Goal: Information Seeking & Learning: Learn about a topic

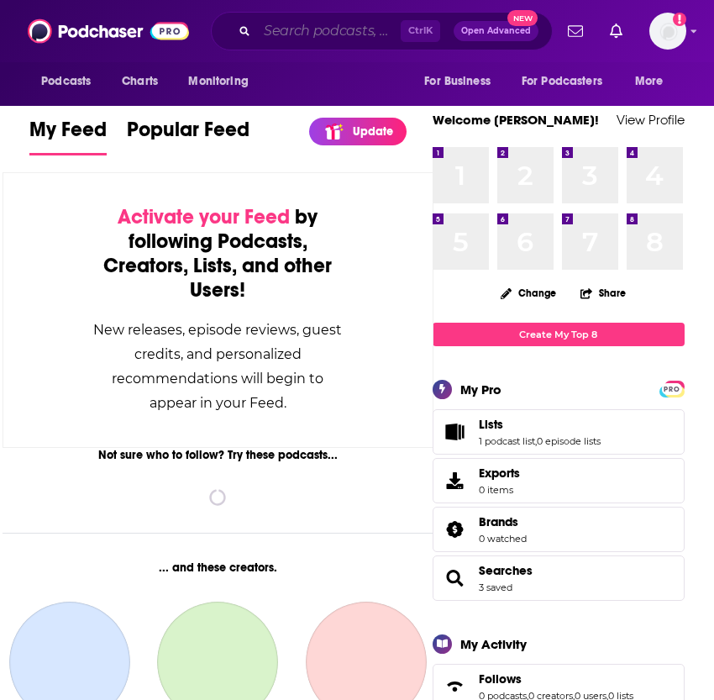
click at [266, 39] on input "Search podcasts, credits, & more..." at bounding box center [329, 31] width 144 height 27
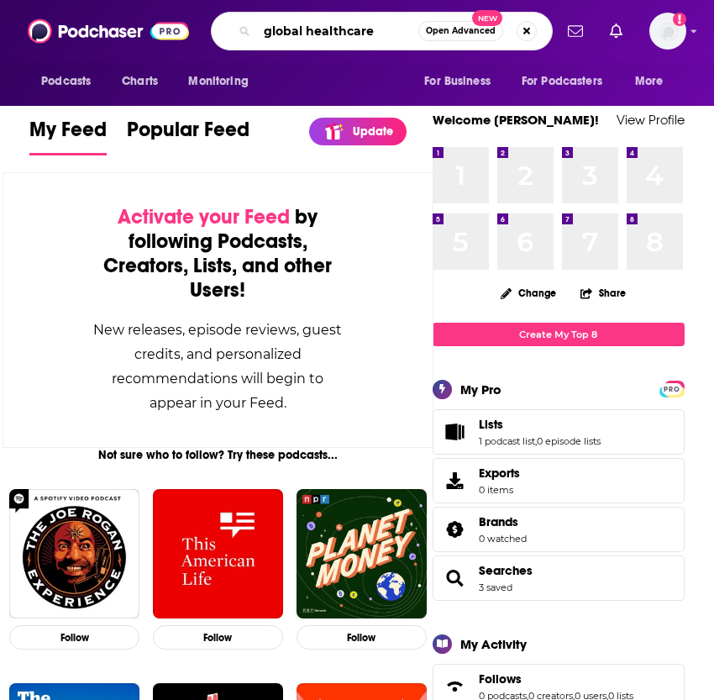
type input "global healthcare"
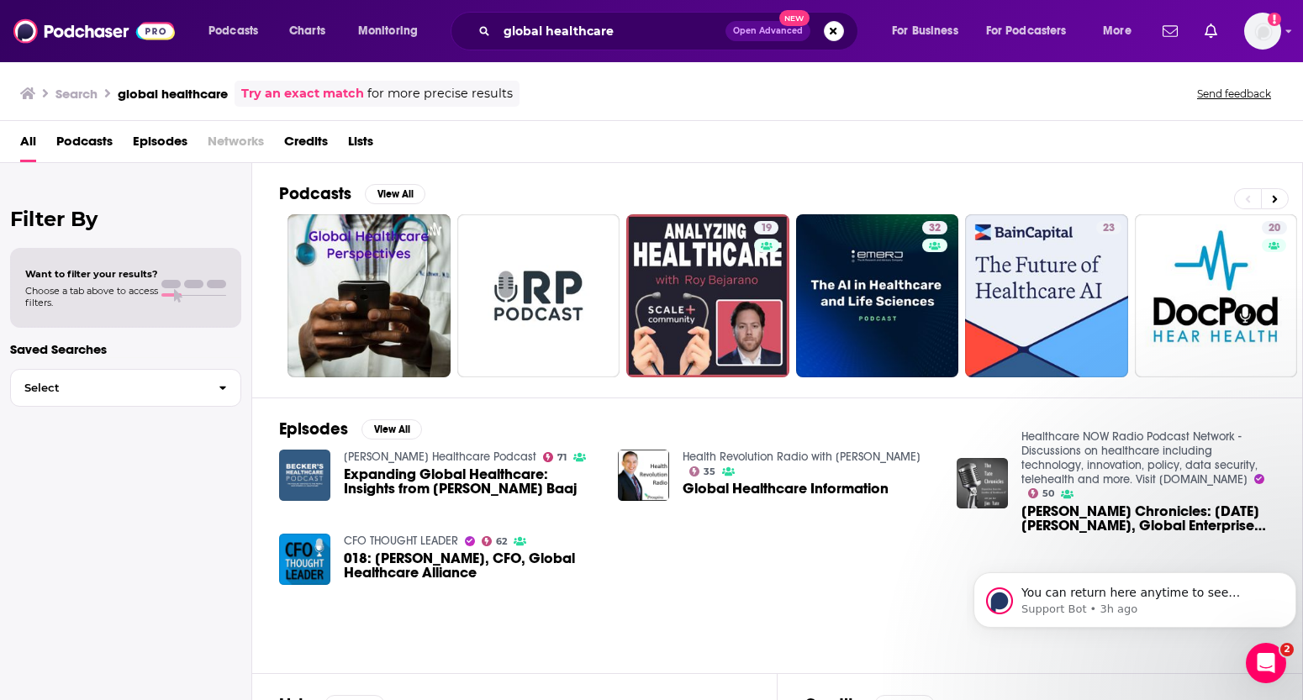
click at [310, 482] on img "Expanding Global Healthcare: Insights from Dr. Ali A. Baaj" at bounding box center [304, 475] width 51 height 51
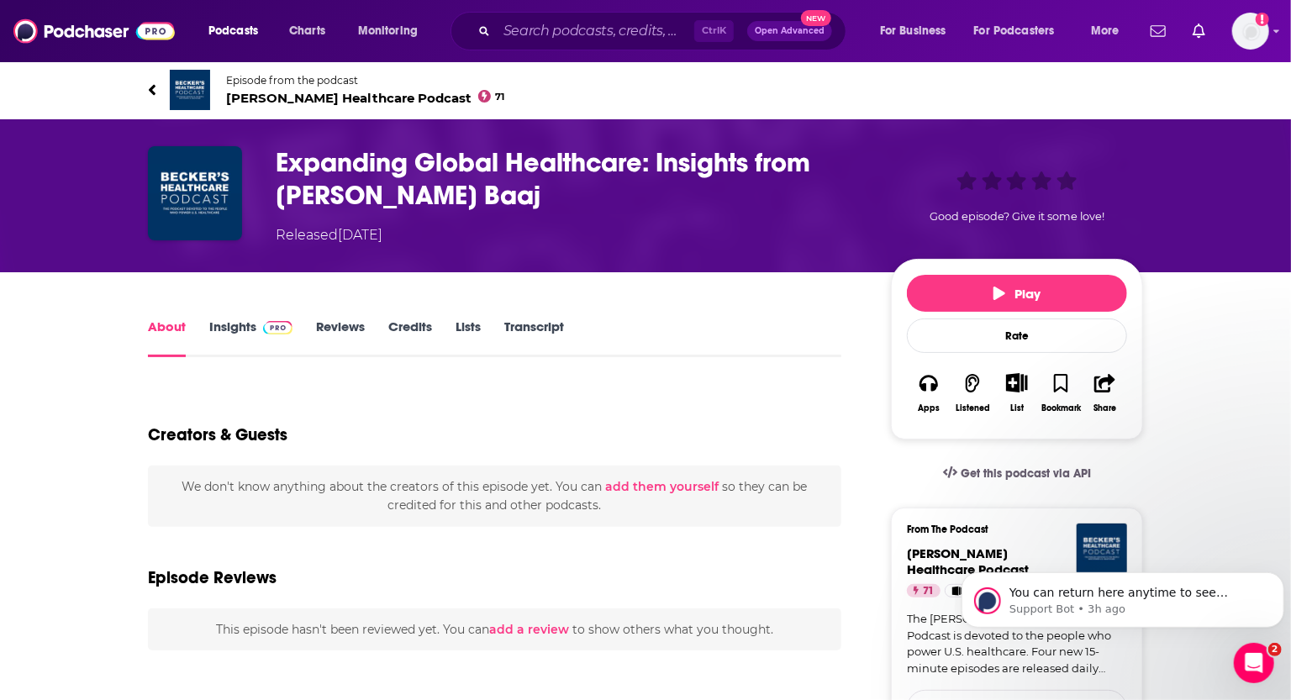
click at [213, 335] on link "Insights" at bounding box center [250, 338] width 83 height 39
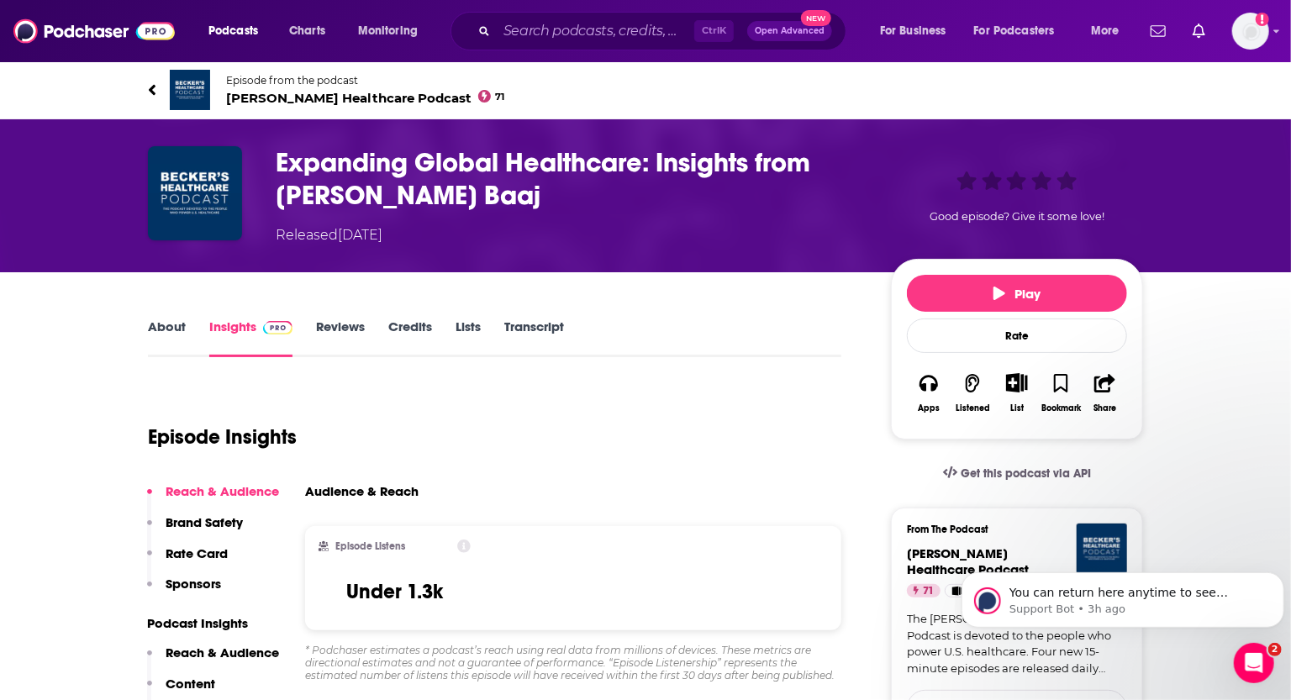
click at [278, 107] on link "Episode from the podcast [PERSON_NAME] Healthcare Podcast 71" at bounding box center [645, 90] width 995 height 40
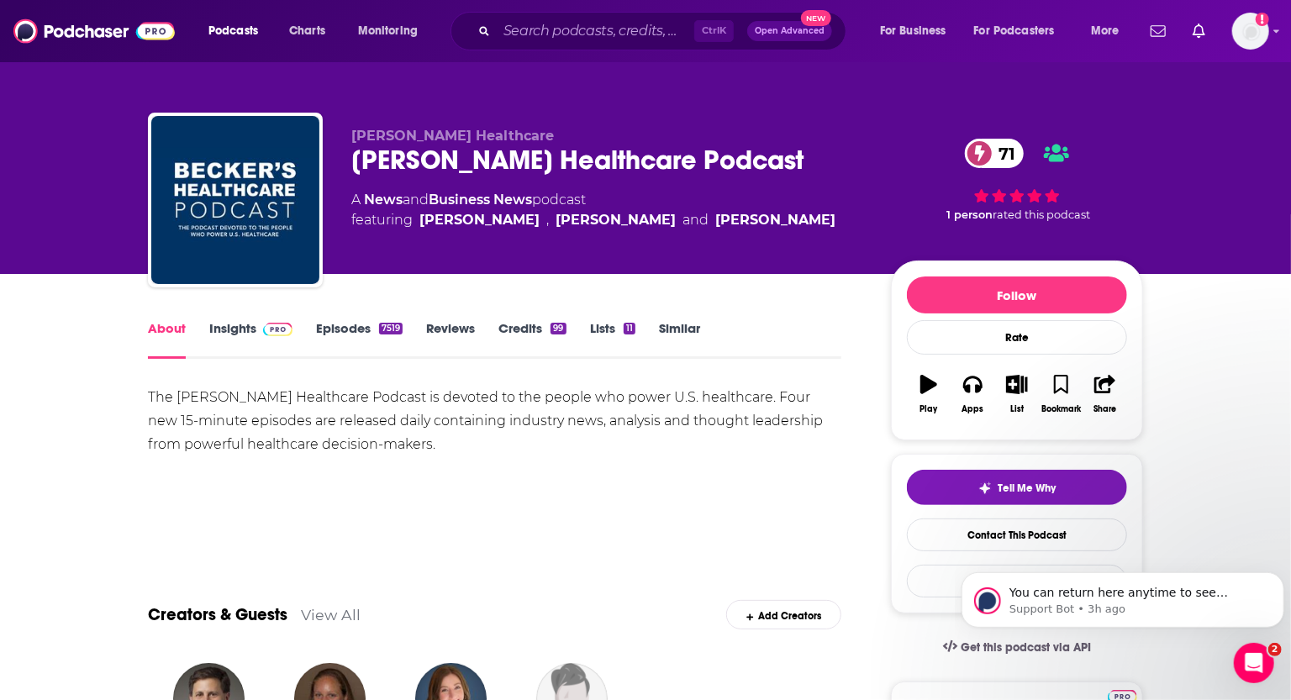
click at [211, 318] on div "About Insights Episodes 7519 Reviews Credits 99 Lists 11 Similar" at bounding box center [494, 338] width 693 height 41
click at [241, 330] on link "Insights" at bounding box center [250, 339] width 83 height 39
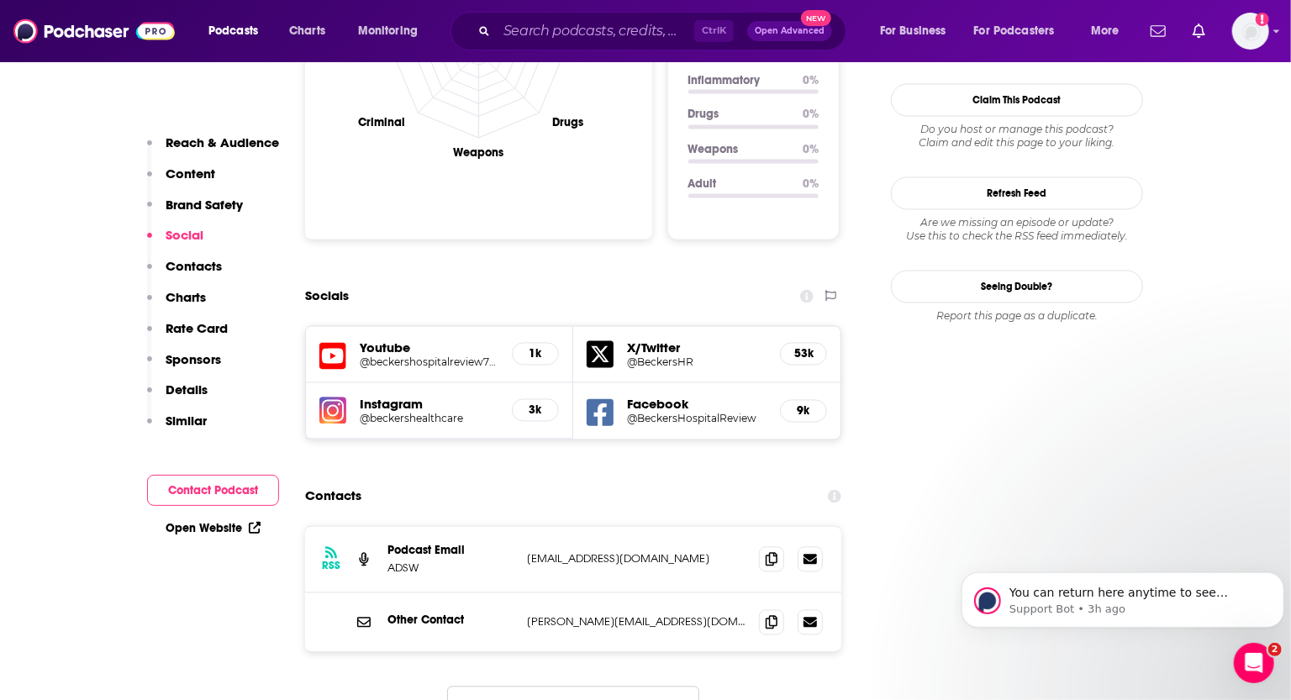
scroll to position [1757, 0]
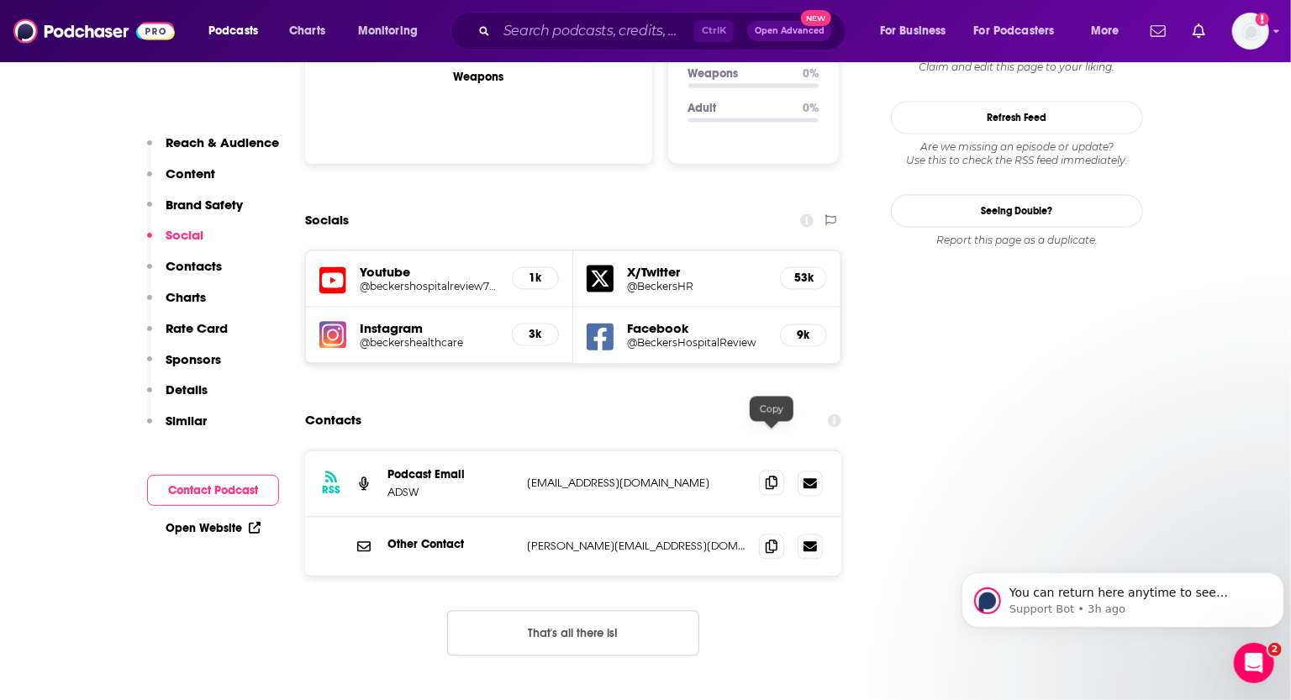
click at [714, 477] on icon at bounding box center [772, 483] width 12 height 13
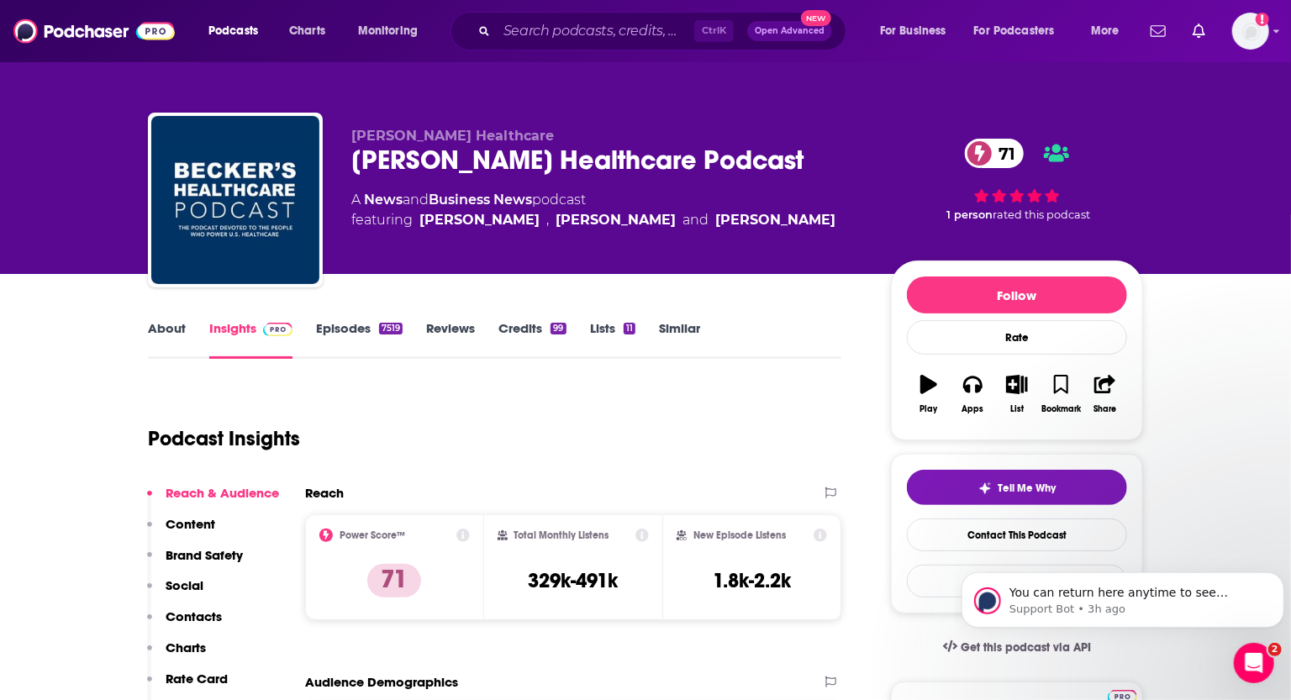
scroll to position [0, 0]
click at [171, 330] on link "About" at bounding box center [167, 339] width 38 height 39
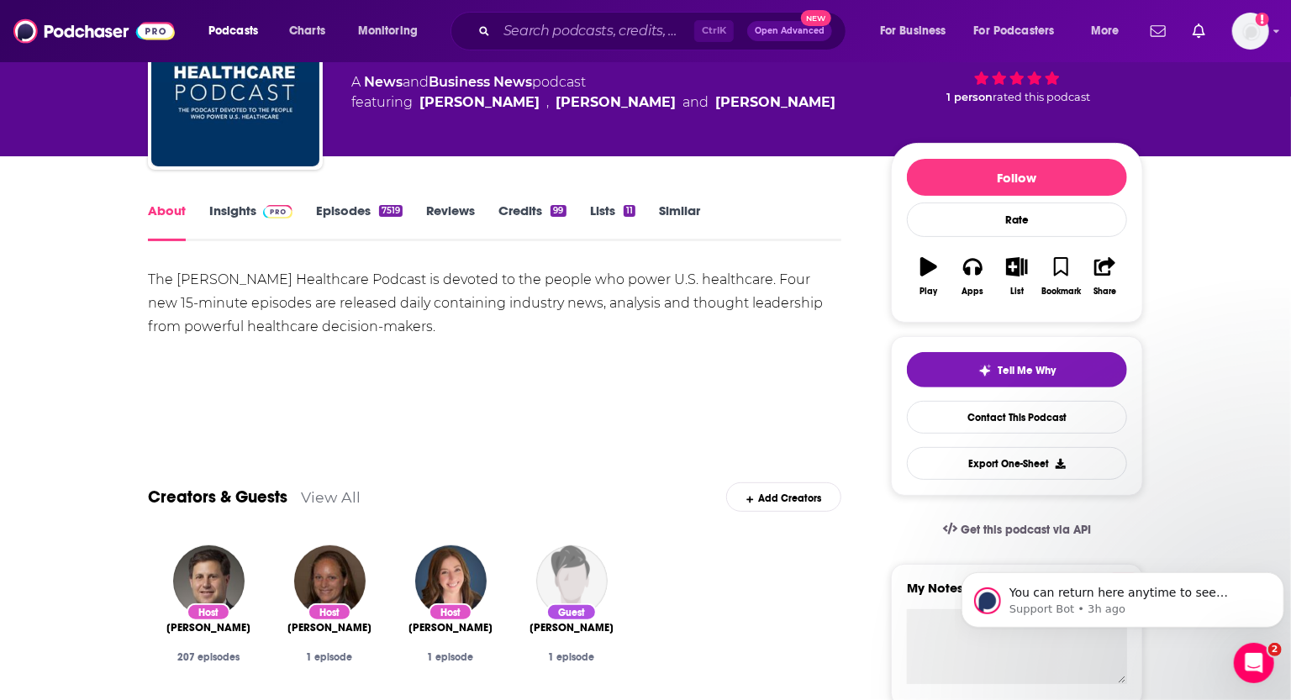
scroll to position [152, 0]
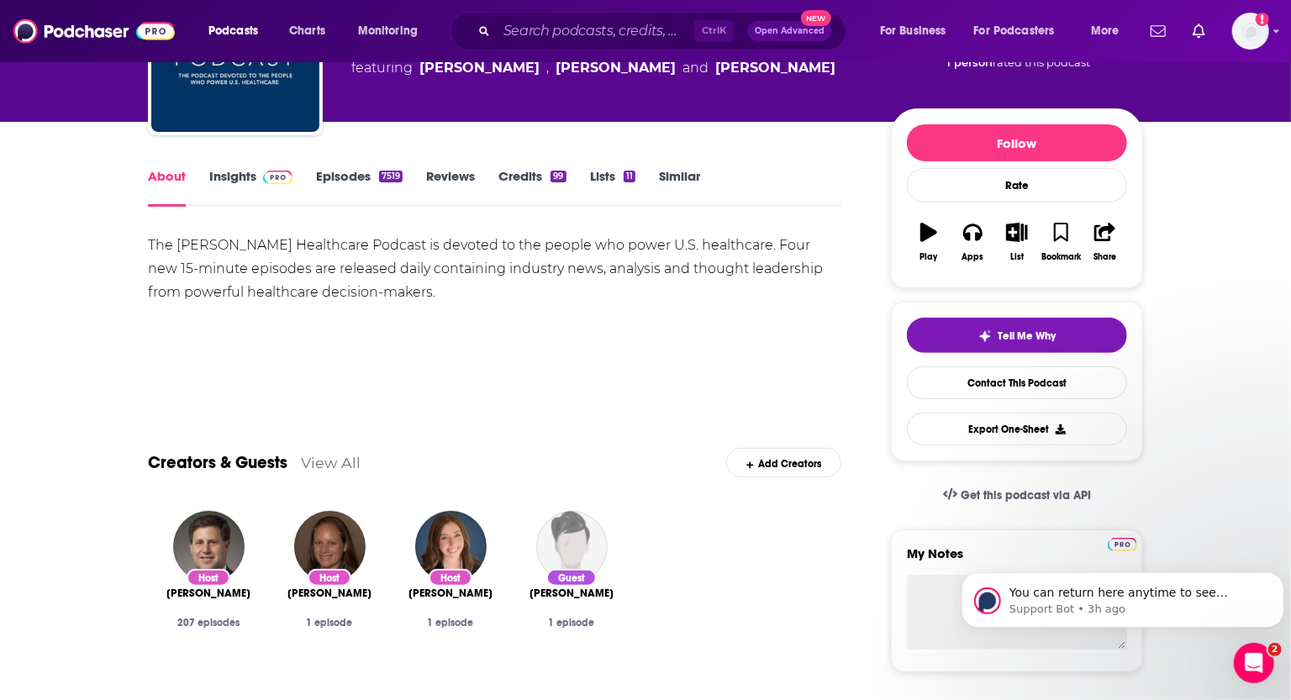
click at [217, 177] on link "Insights" at bounding box center [250, 187] width 83 height 39
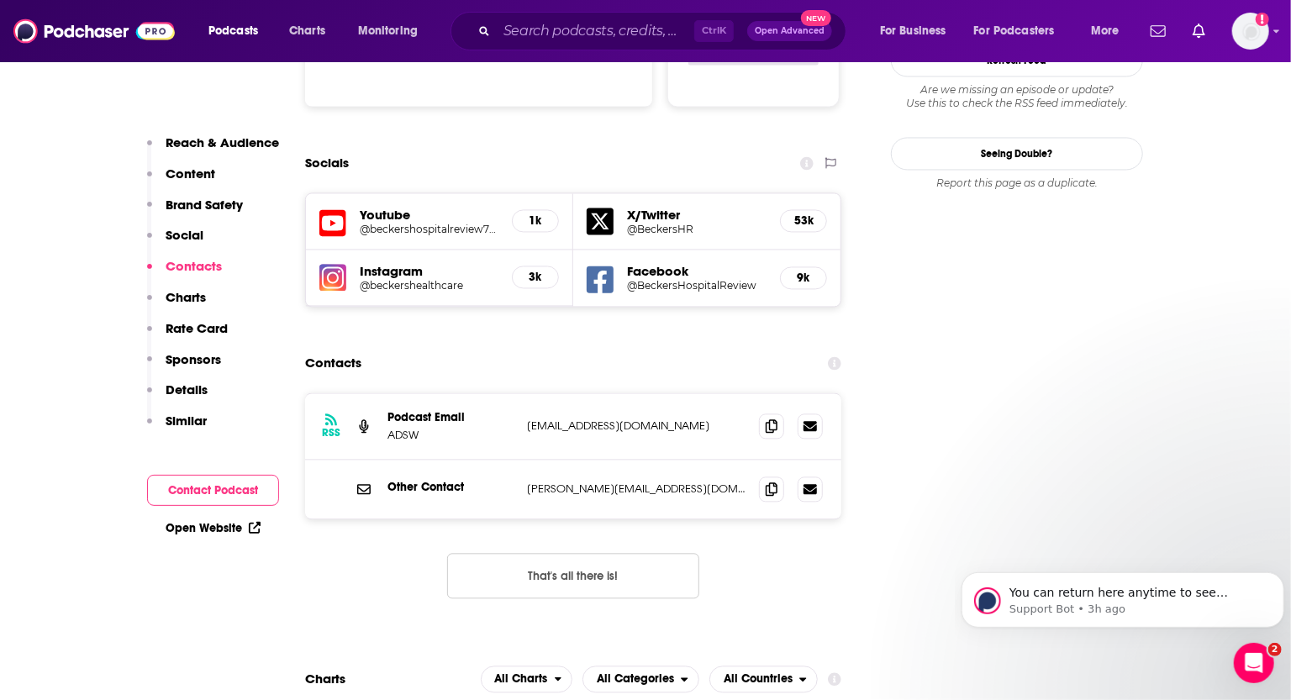
scroll to position [1757, 0]
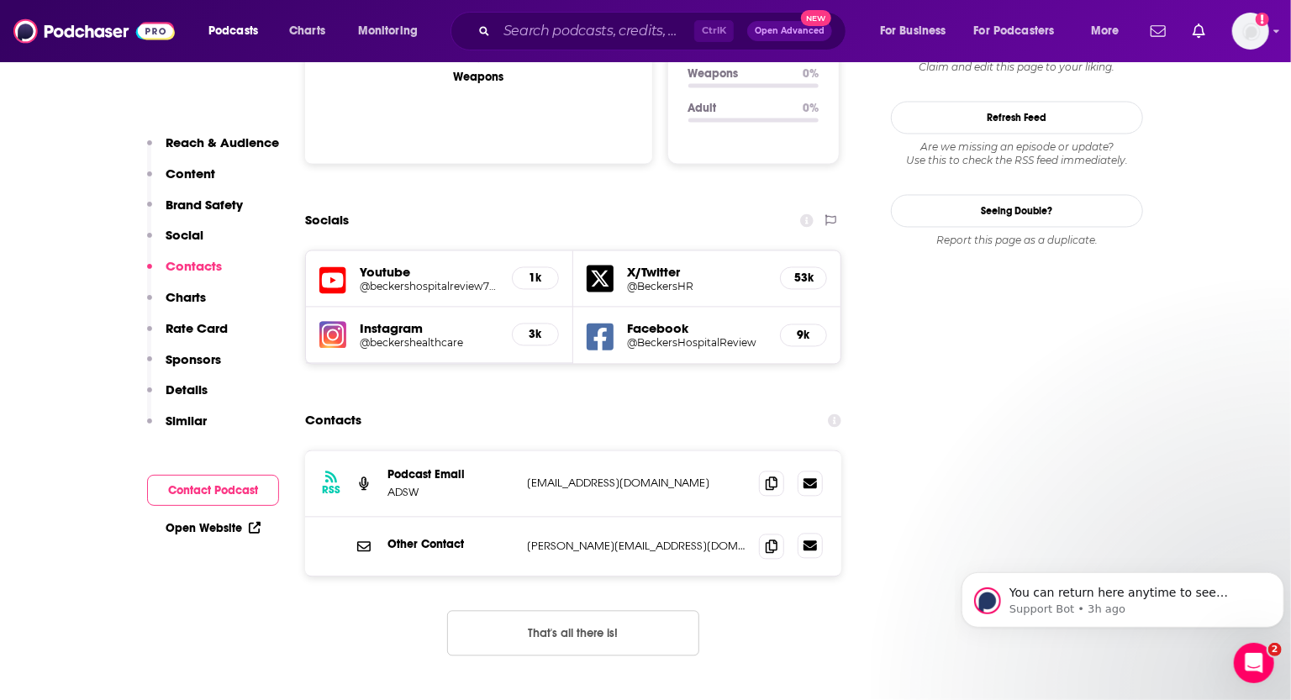
click at [714, 534] on link at bounding box center [810, 546] width 25 height 25
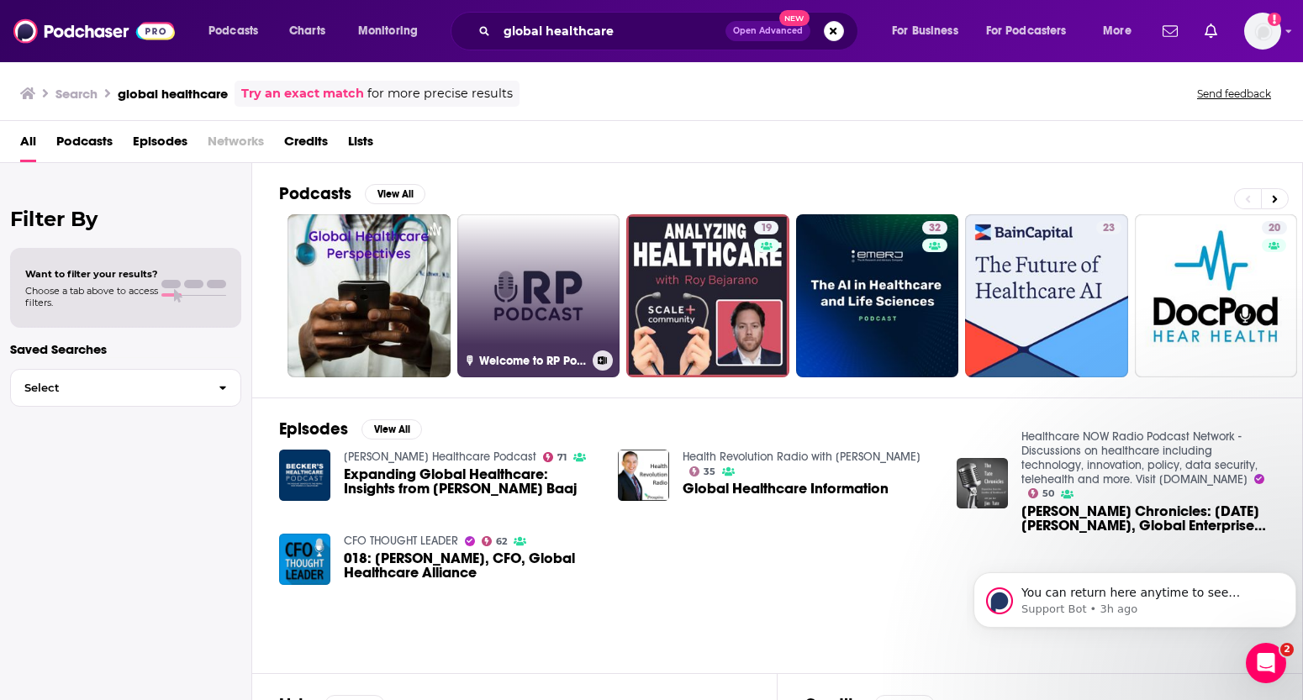
click at [582, 274] on link "🎙 Welcome to RP Podcast — Voice Bridging Healthcare Access Globally!" at bounding box center [538, 295] width 163 height 163
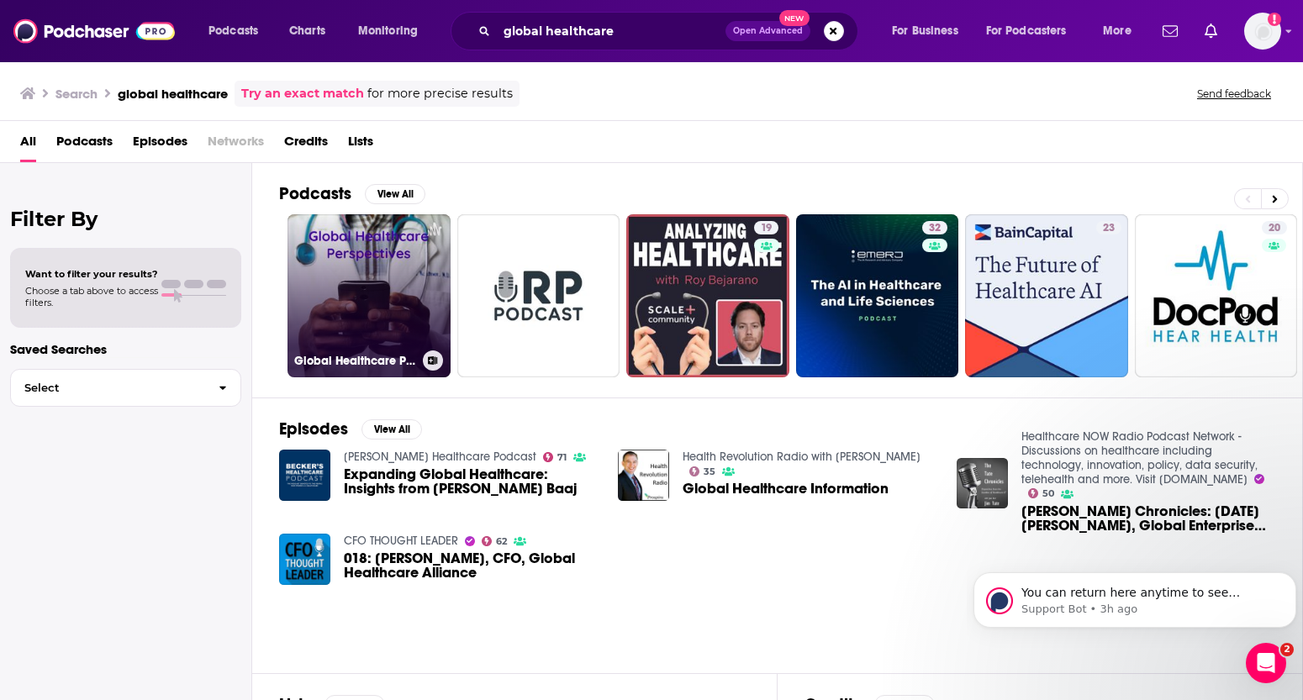
click at [388, 281] on link "Global Healthcare Perspectives - The TPG Family Podcast" at bounding box center [368, 295] width 163 height 163
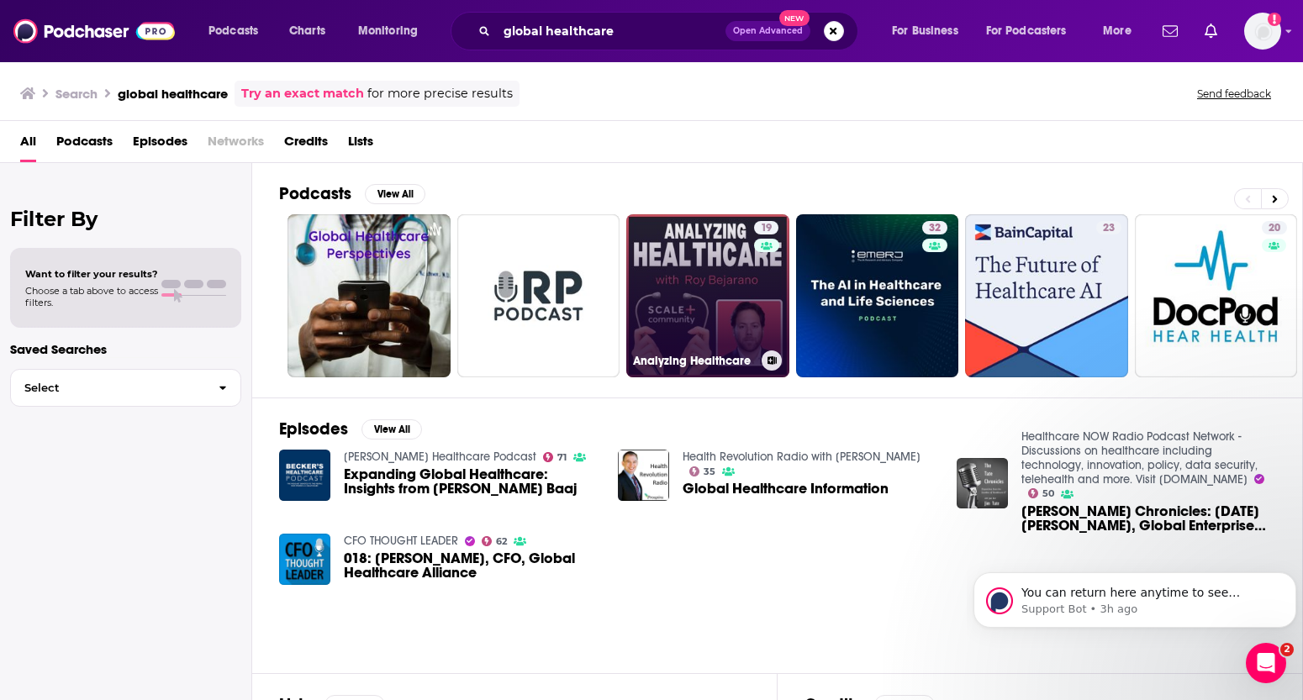
click at [714, 301] on link "19 Analyzing Healthcare" at bounding box center [707, 295] width 163 height 163
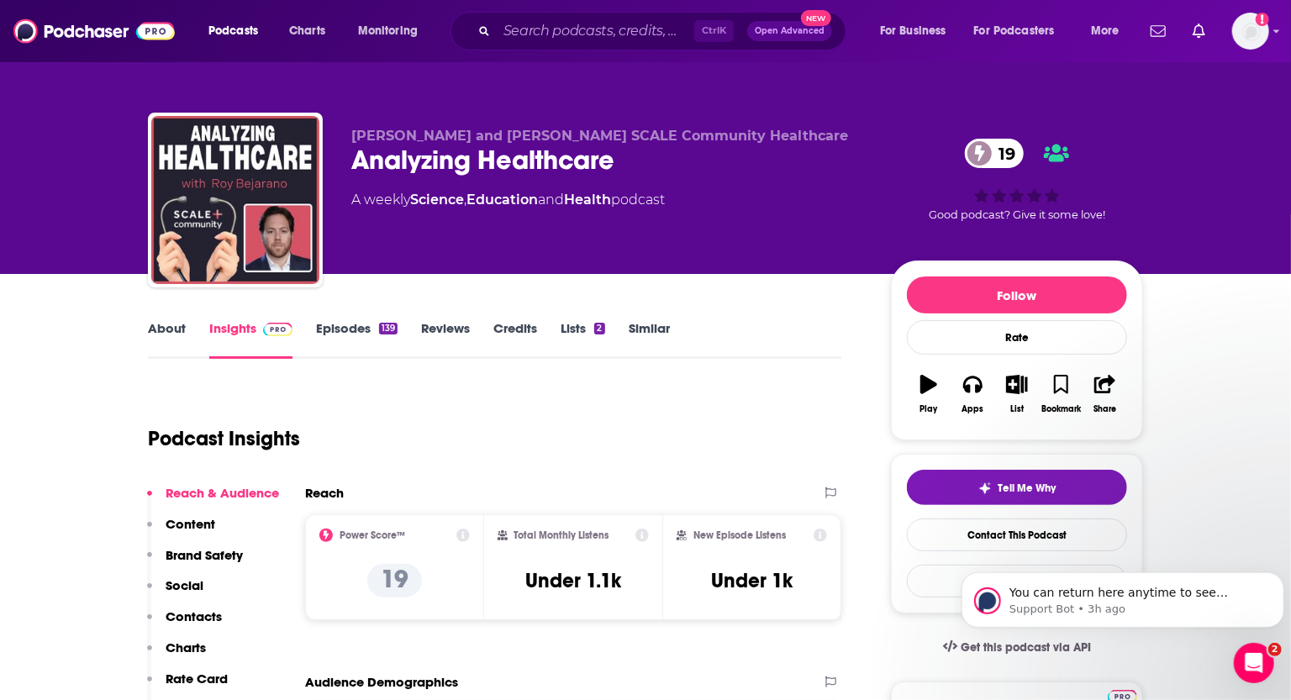
click at [168, 336] on link "About" at bounding box center [167, 339] width 38 height 39
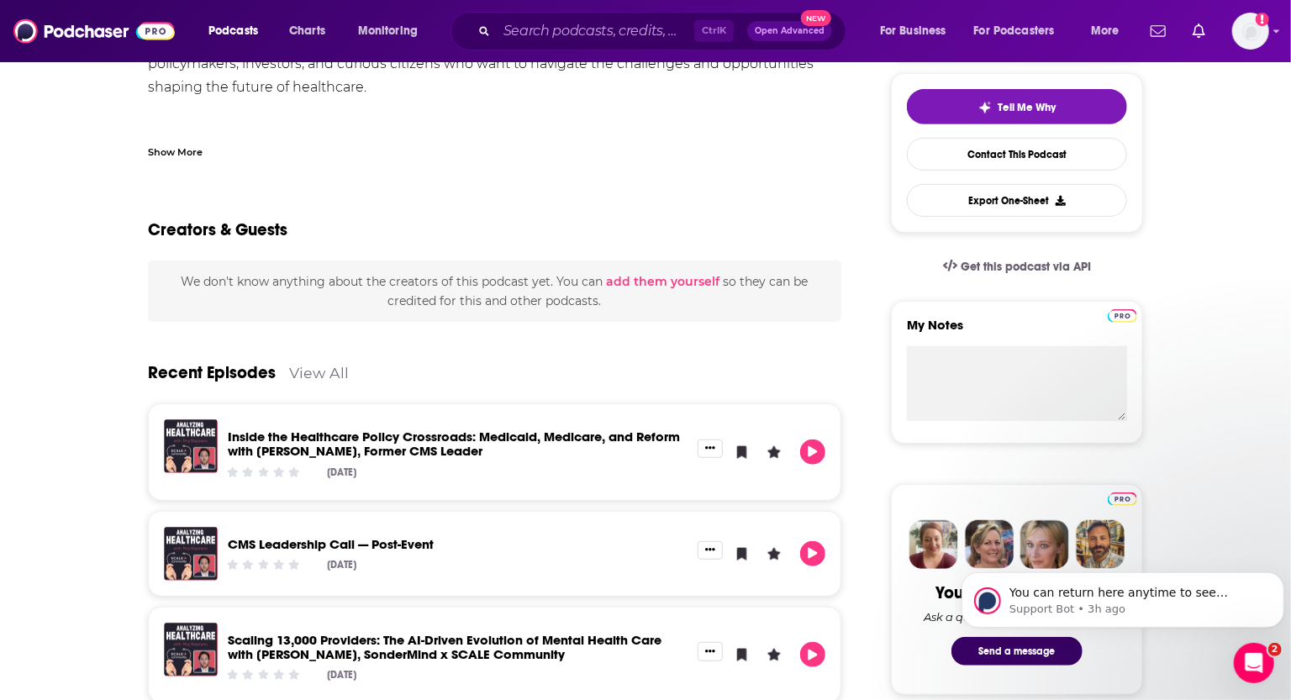
scroll to position [382, 0]
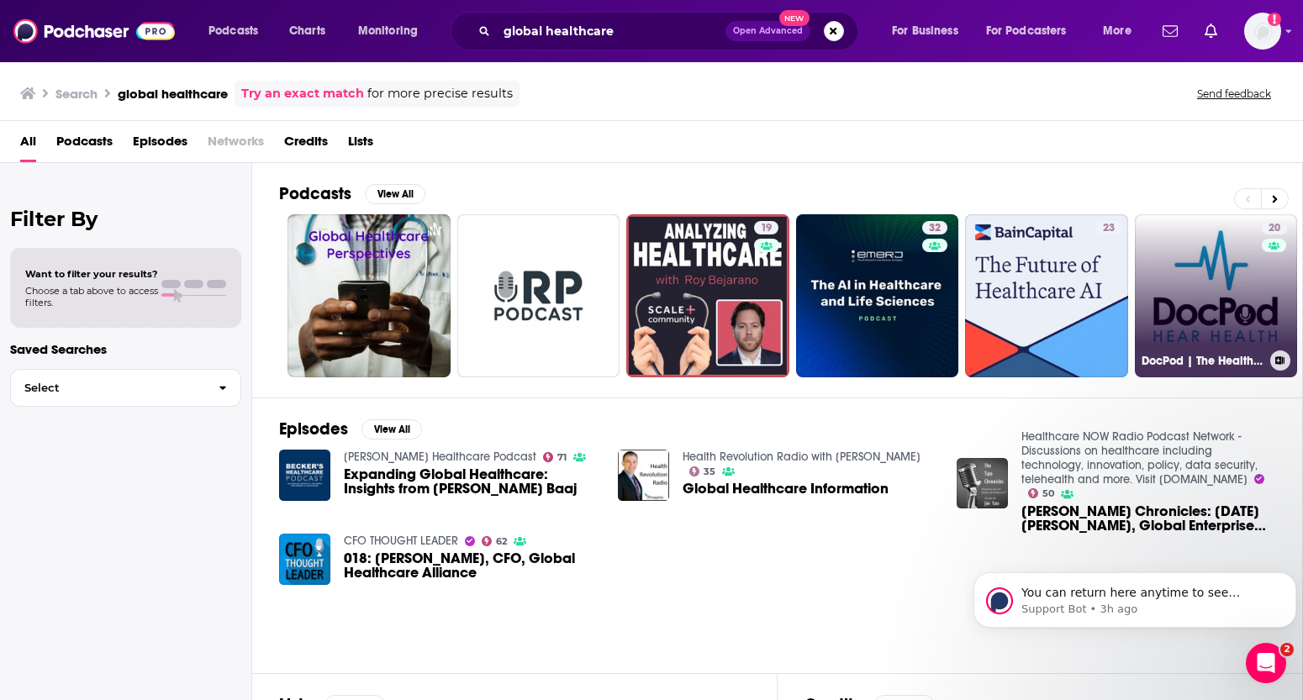
click at [714, 267] on link "20 DocPod | The Healthcare Channel" at bounding box center [1216, 295] width 163 height 163
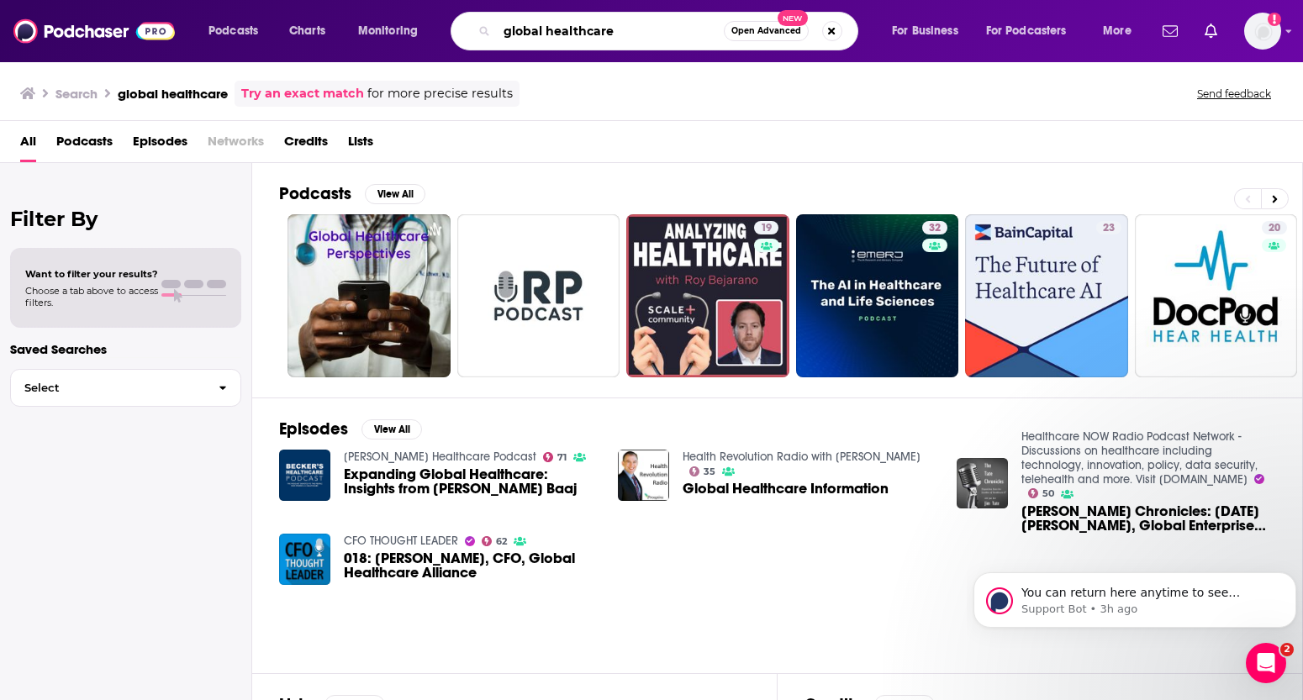
drag, startPoint x: 685, startPoint y: 30, endPoint x: 493, endPoint y: 48, distance: 192.5
click at [493, 48] on div "global healthcare Open Advanced New" at bounding box center [655, 31] width 408 height 39
type input "medical device"
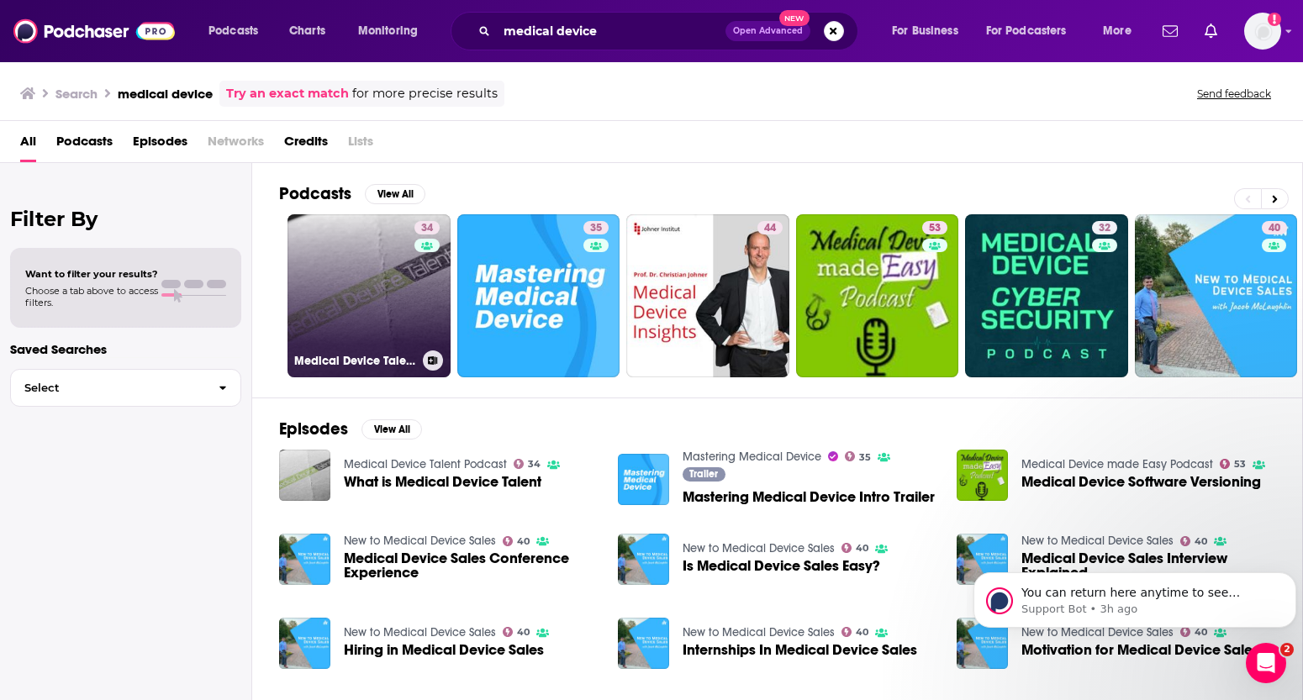
click at [388, 253] on link "34 Medical Device Talent Podcast" at bounding box center [368, 295] width 163 height 163
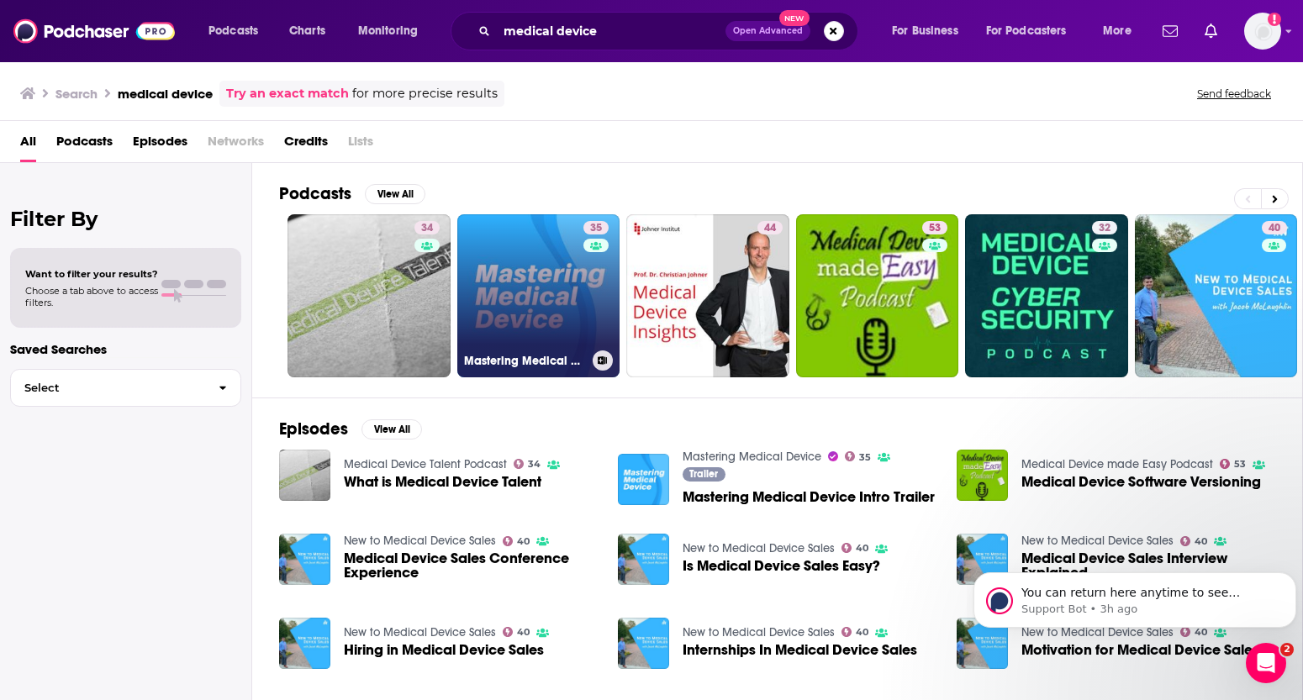
click at [547, 309] on link "35 Mastering Medical Device" at bounding box center [538, 295] width 163 height 163
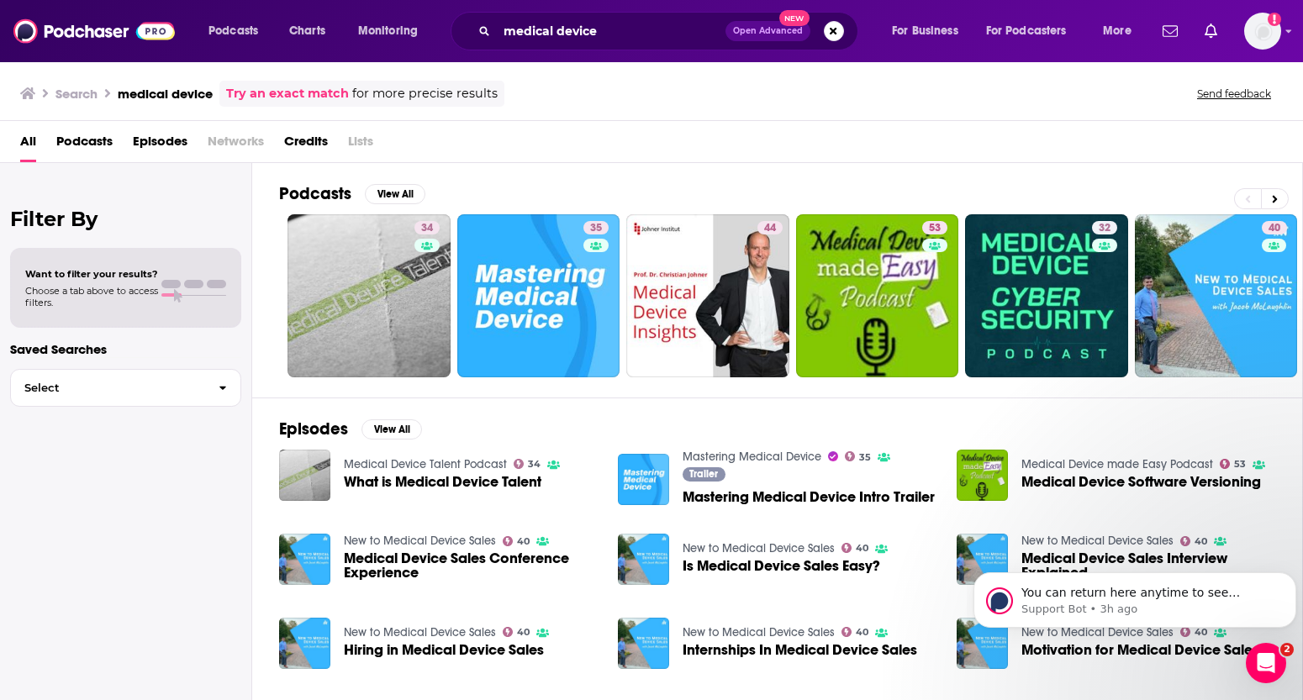
click at [99, 134] on span "Podcasts" at bounding box center [84, 145] width 56 height 34
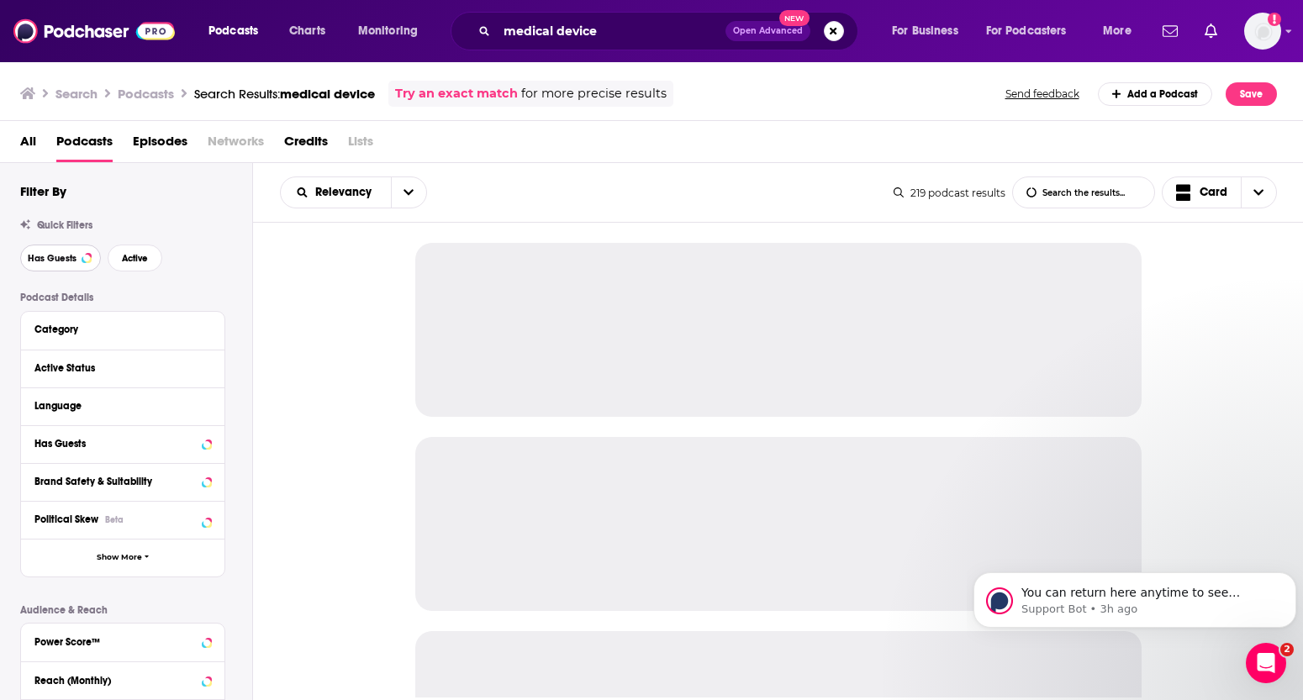
click at [50, 250] on button "Has Guests" at bounding box center [60, 258] width 81 height 27
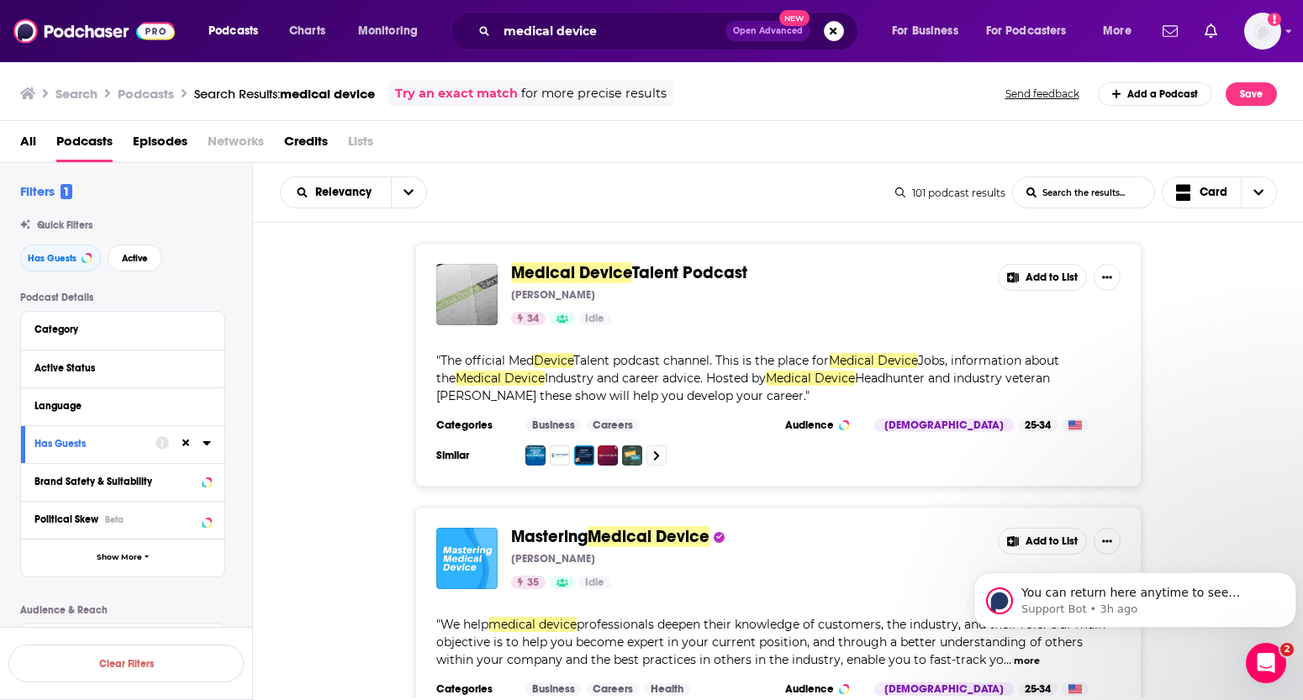
click at [371, 351] on div "Medical Device Talent Podcast [PERSON_NAME] 34 Idle Add to List " The official …" at bounding box center [778, 365] width 1051 height 244
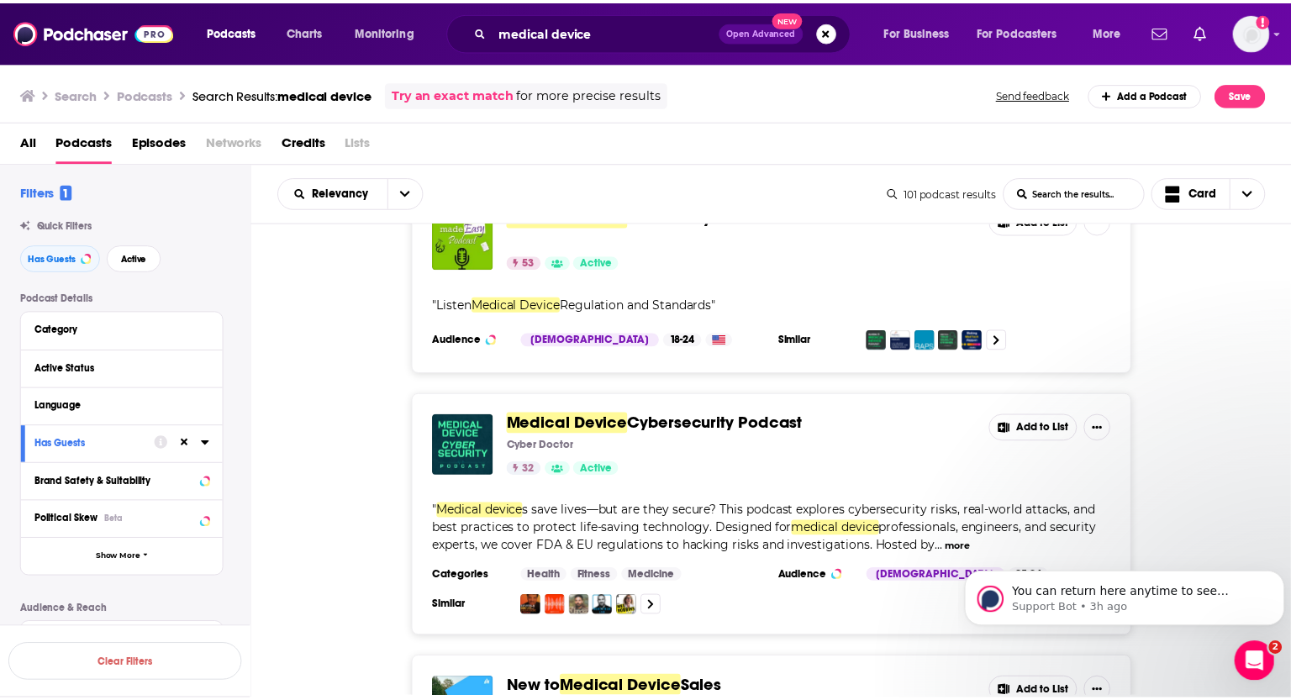
scroll to position [611, 0]
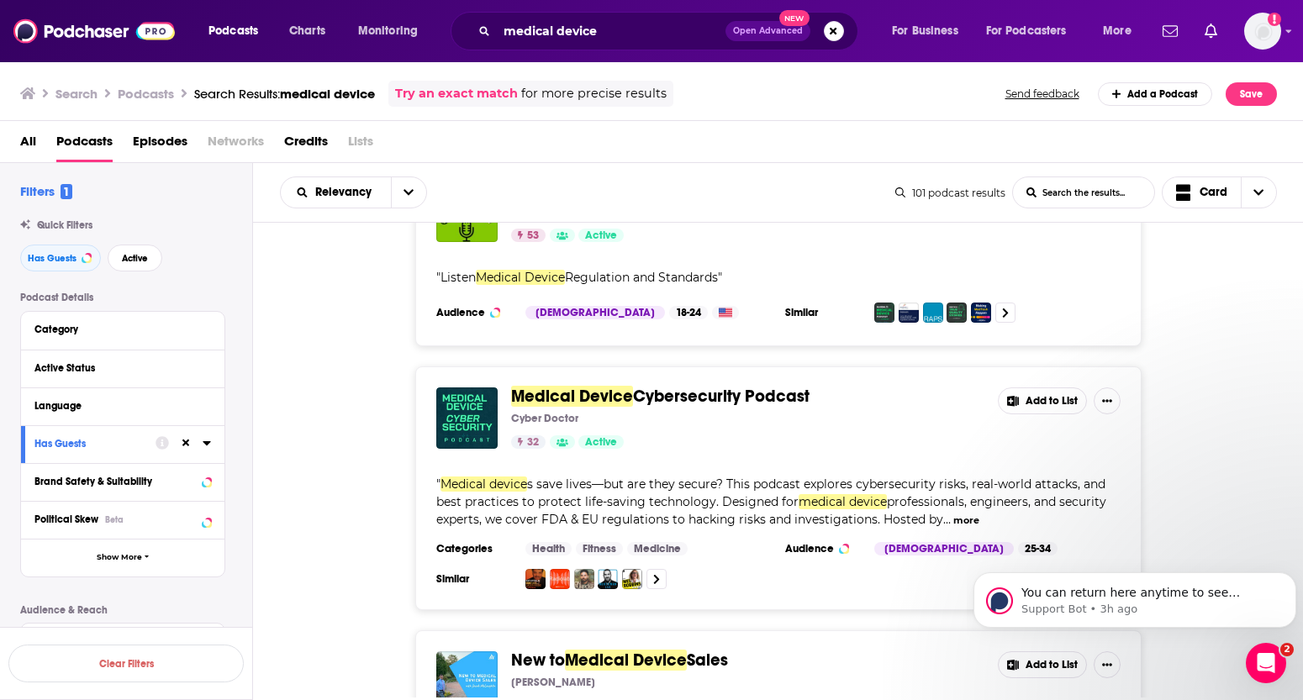
click at [714, 515] on button "more" at bounding box center [966, 521] width 26 height 14
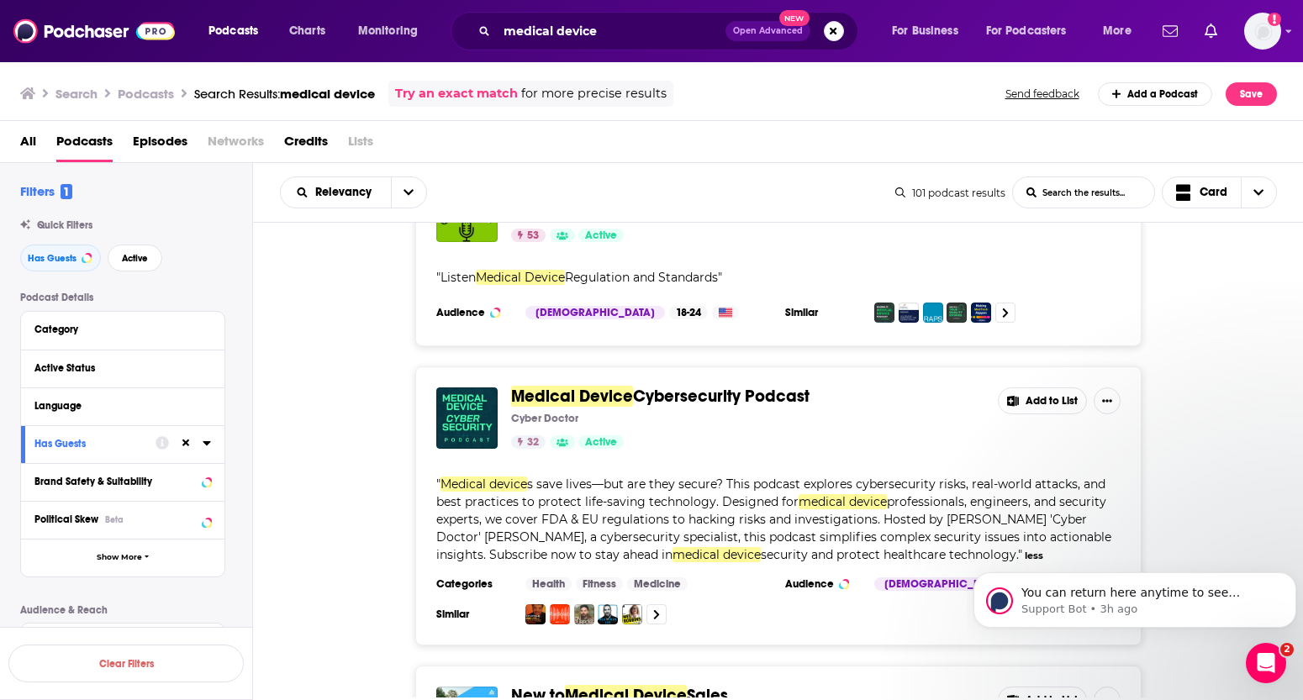
click at [705, 382] on div "Medical Device Cybersecurity Podcast Cyber Doctor 32 Active Add to List " Medic…" at bounding box center [778, 505] width 726 height 279
click at [709, 388] on span "Cybersecurity Podcast" at bounding box center [721, 396] width 177 height 21
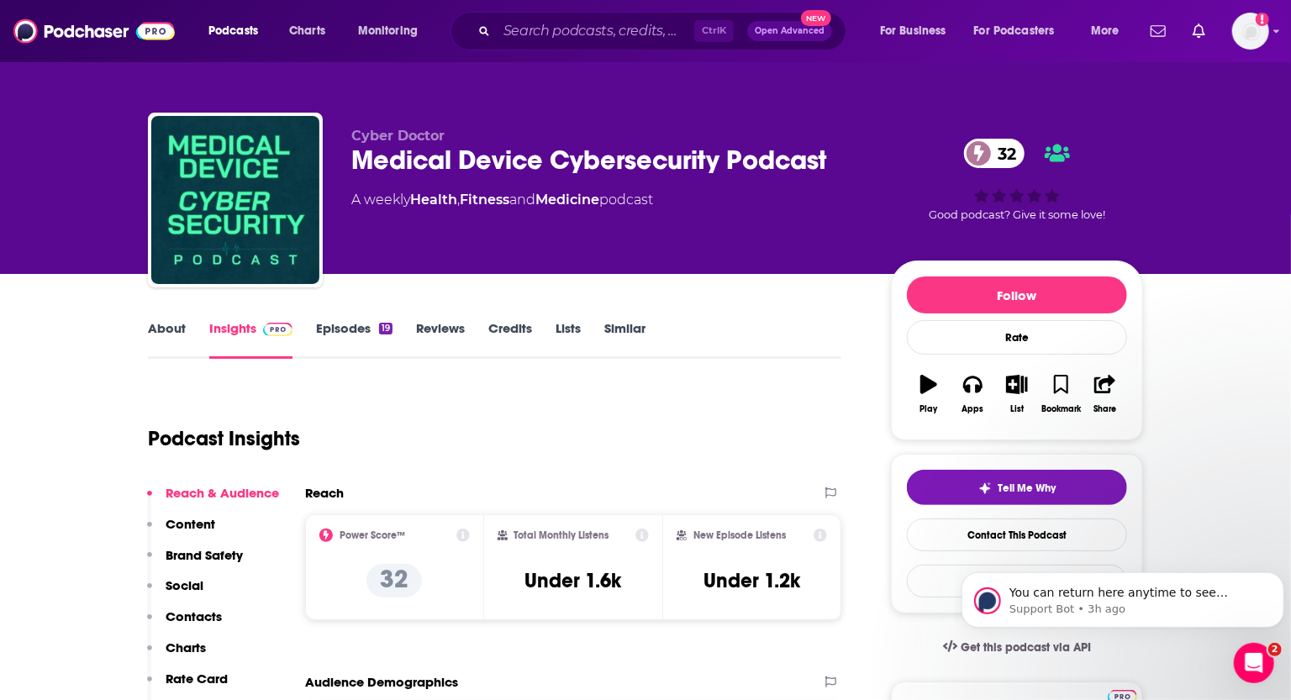
click at [148, 342] on link "About" at bounding box center [167, 339] width 38 height 39
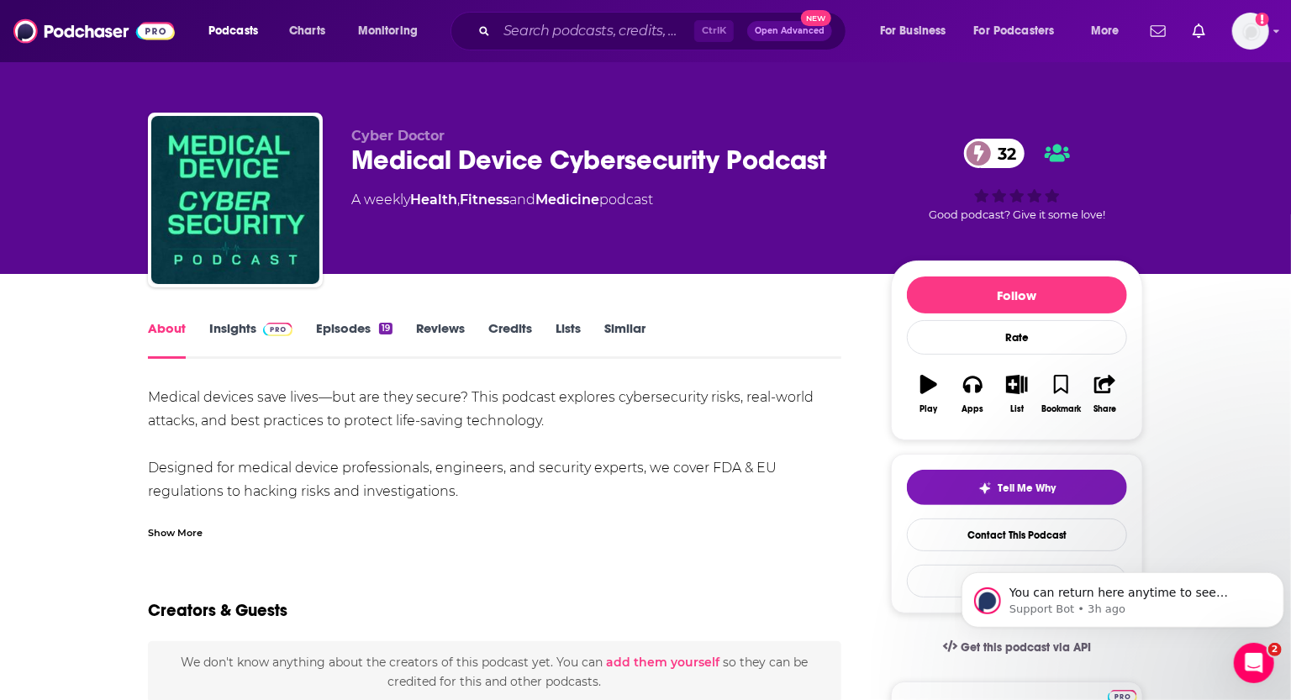
drag, startPoint x: 504, startPoint y: 486, endPoint x: 134, endPoint y: 383, distance: 383.8
copy div "Medical devices save lives—but are they secure? This podcast explores cybersecu…"
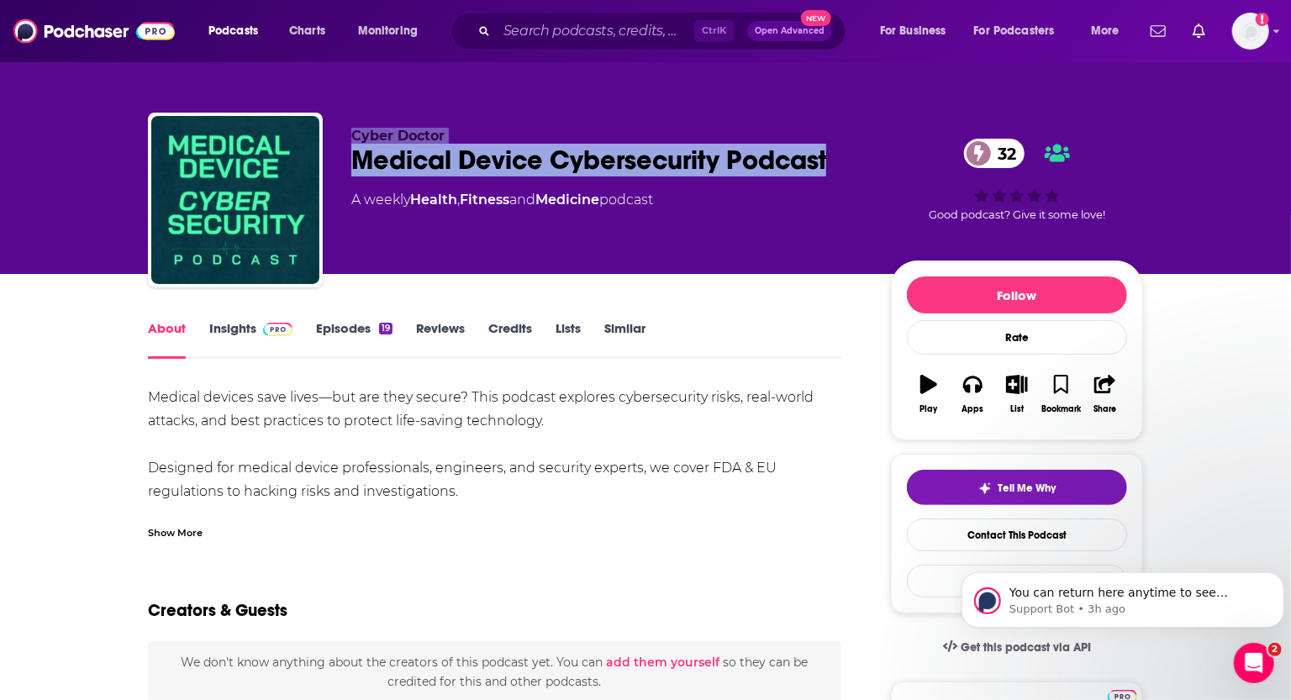
drag, startPoint x: 857, startPoint y: 166, endPoint x: 313, endPoint y: 166, distance: 544.7
click at [313, 166] on div "Cyber Doctor Medical Device Cybersecurity Podcast 32 A weekly Health , Fitness …" at bounding box center [645, 204] width 995 height 182
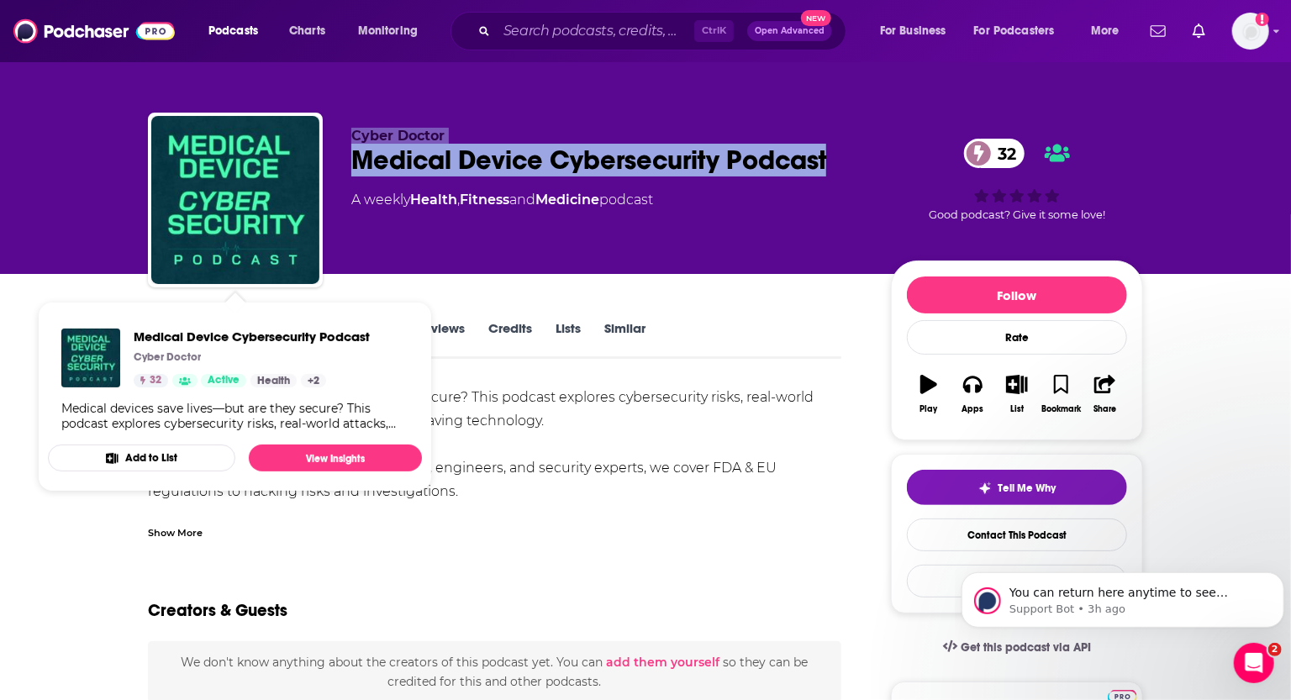
drag, startPoint x: 313, startPoint y: 166, endPoint x: 494, endPoint y: 149, distance: 182.4
click at [488, 149] on div "Medical Device Cybersecurity Podcast 32" at bounding box center [607, 160] width 513 height 33
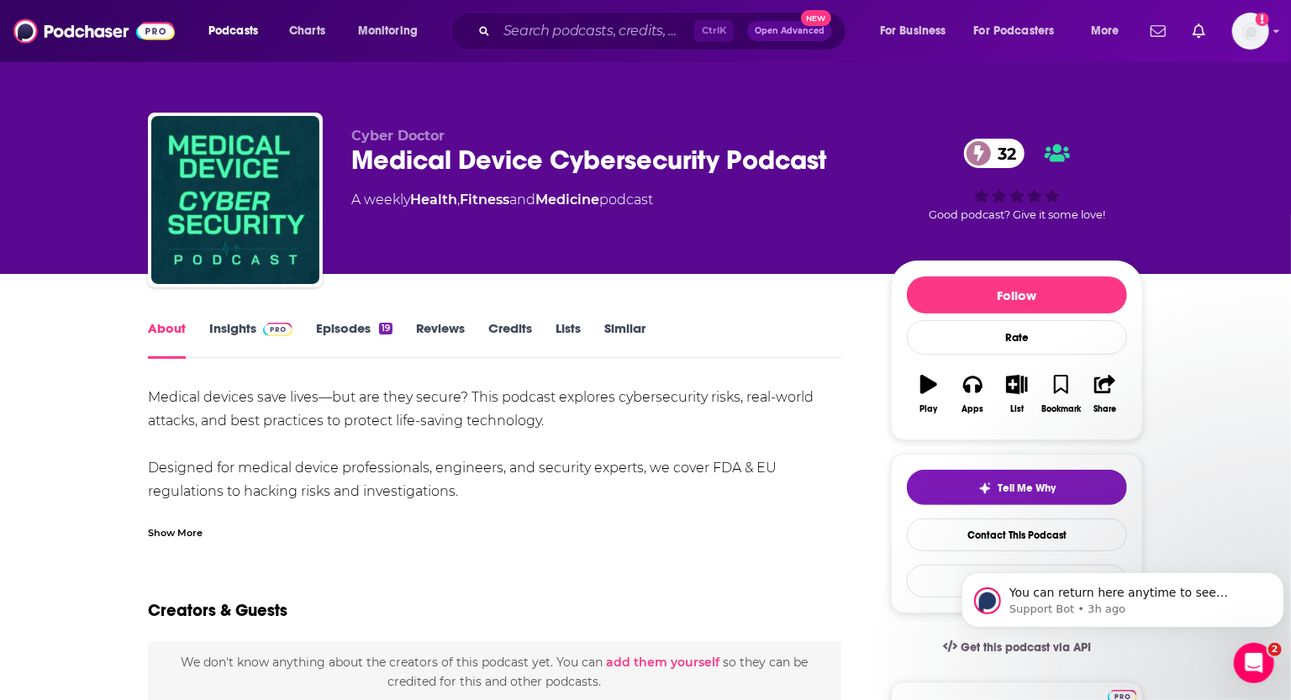
click at [533, 152] on div "Medical Device Cybersecurity Podcast 32" at bounding box center [607, 160] width 513 height 33
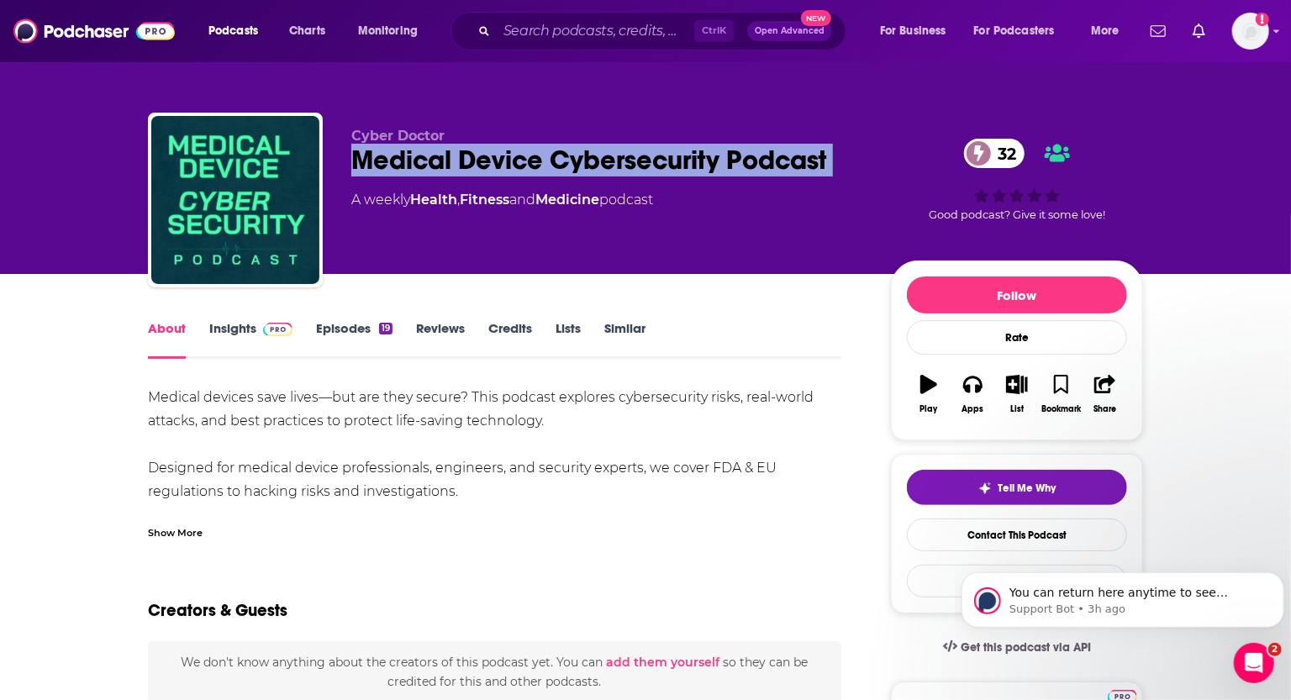
click at [533, 152] on div "Medical Device Cybersecurity Podcast 32" at bounding box center [607, 160] width 513 height 33
copy div "Medical Device Cybersecurity Podcast 32"
click at [224, 326] on link "Insights" at bounding box center [250, 339] width 83 height 39
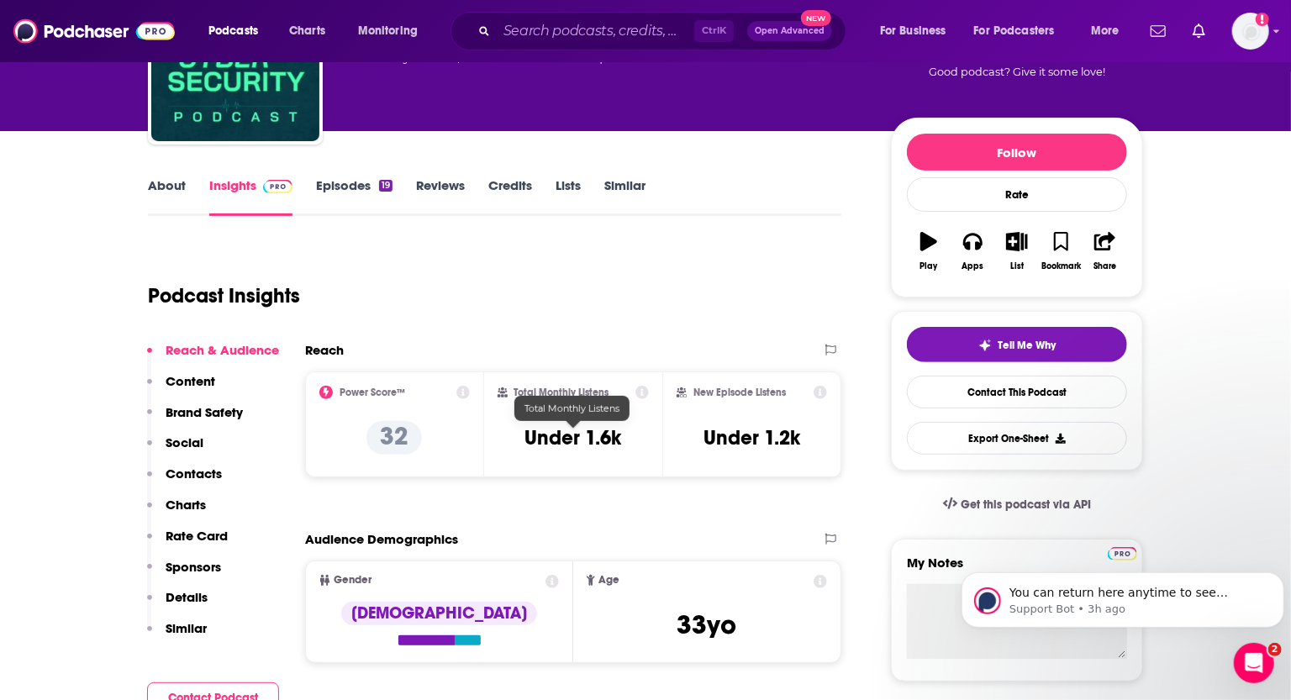
scroll to position [152, 0]
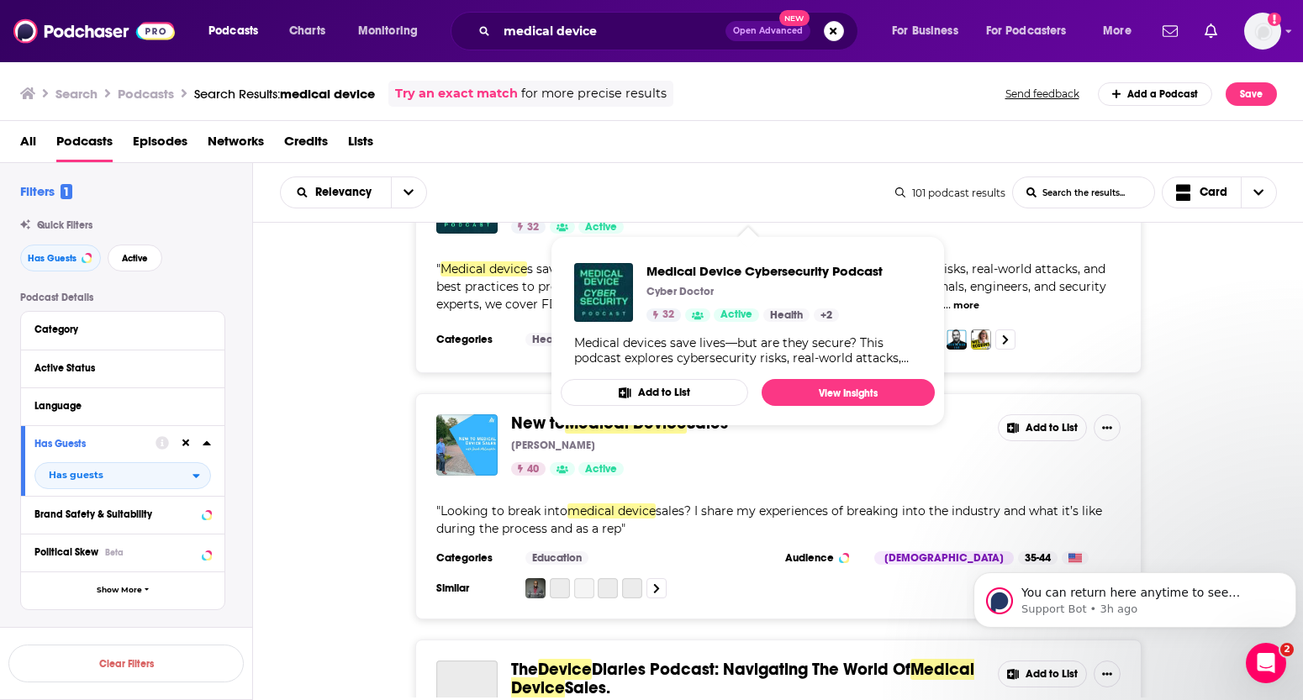
scroll to position [841, 0]
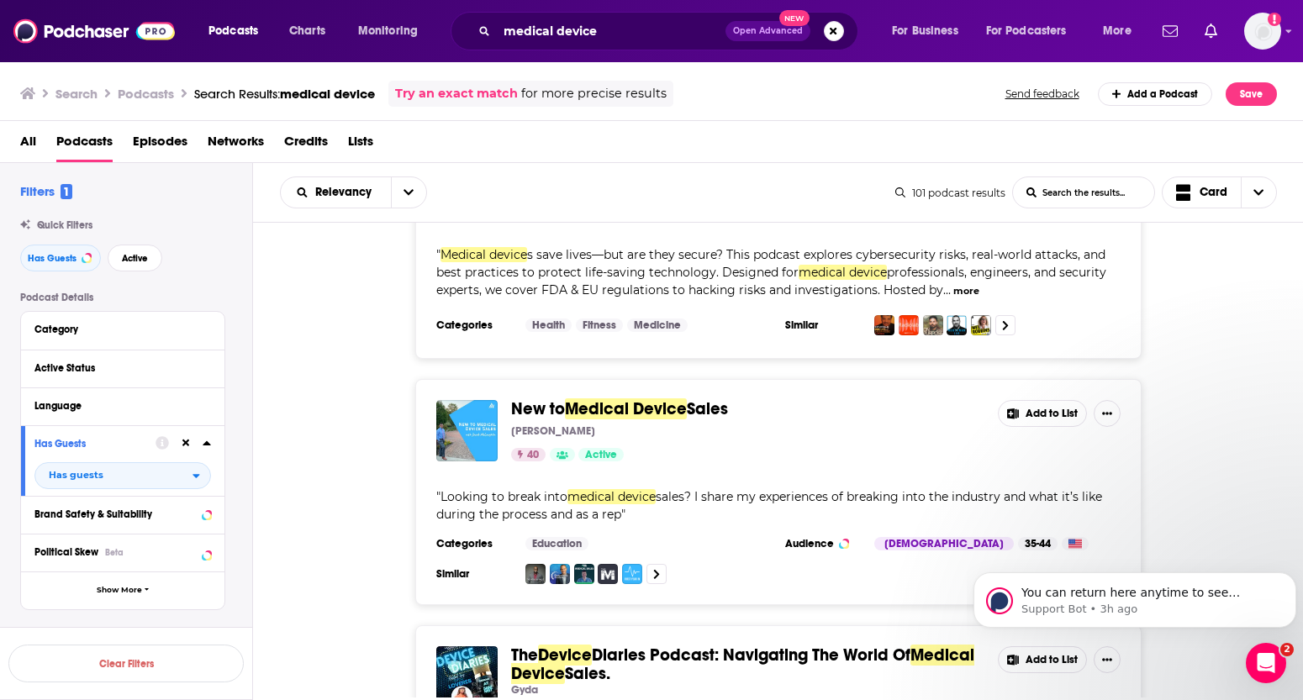
click at [345, 446] on div "New to Medical Device Sales [PERSON_NAME] 40 Active Add to List " Looking to br…" at bounding box center [778, 492] width 1051 height 226
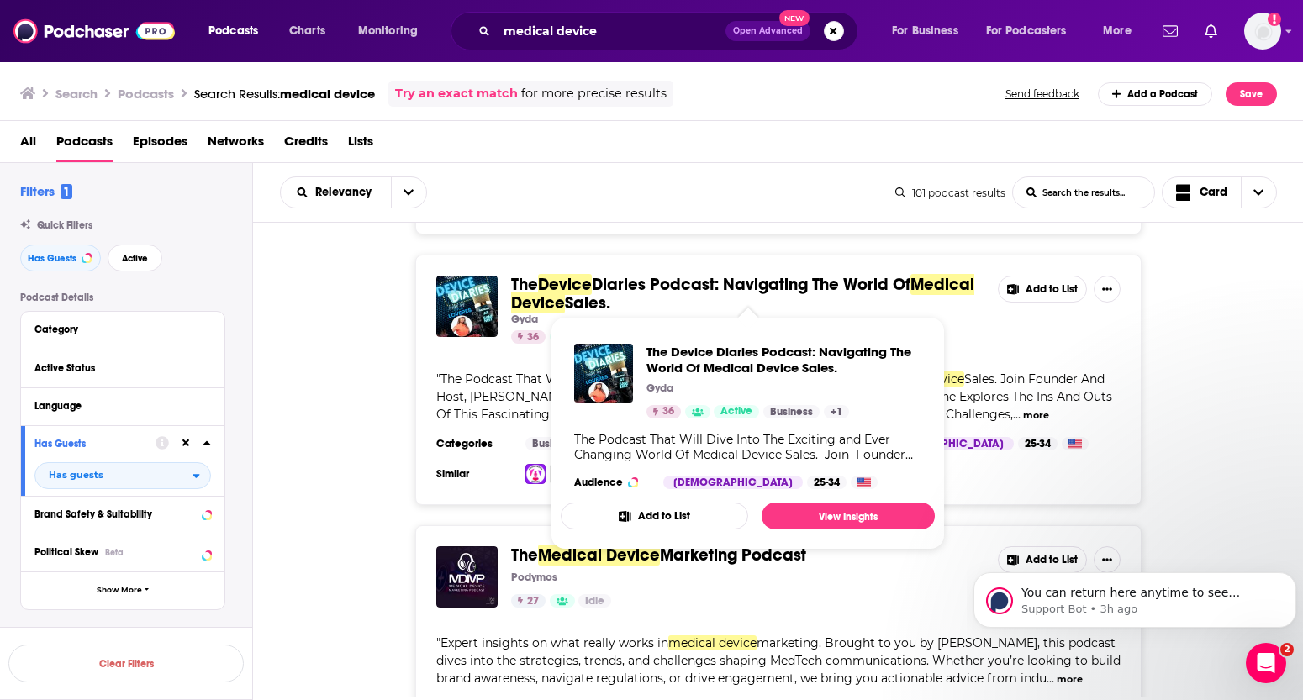
scroll to position [1299, 0]
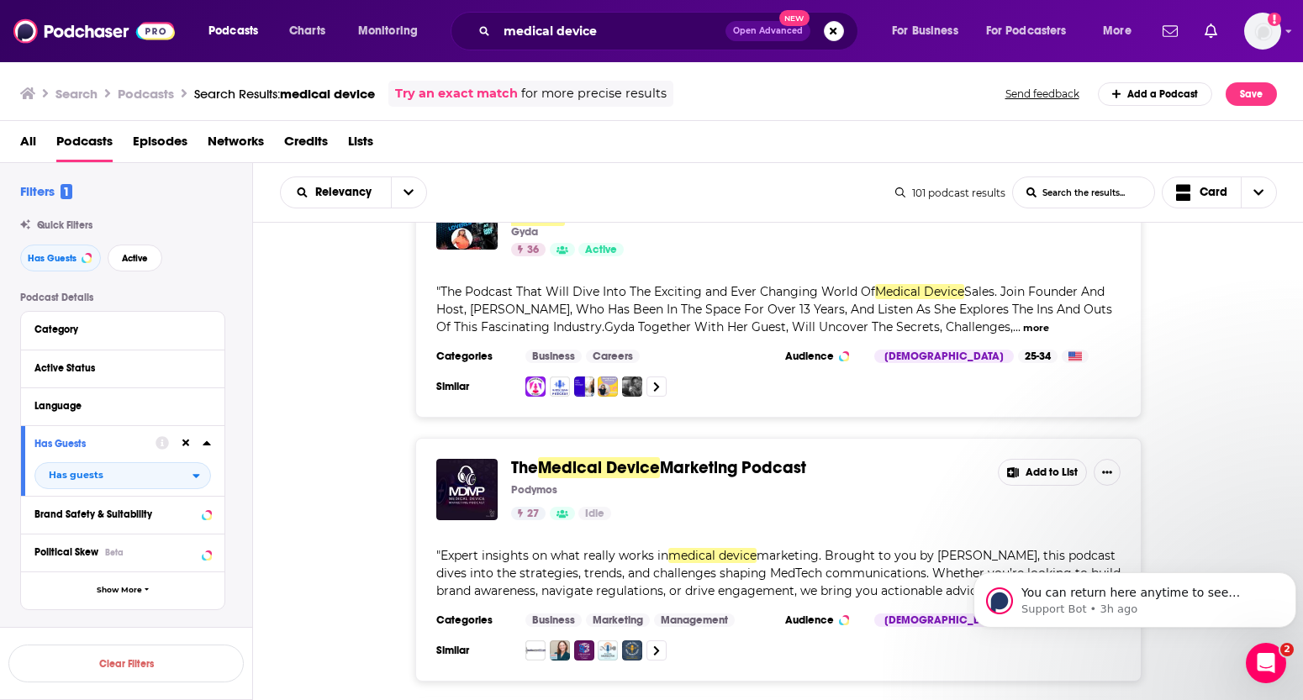
click at [386, 451] on div "The Medical Device Marketing Podcast Podymos 27 Idle Add to List " Expert insig…" at bounding box center [778, 560] width 1051 height 244
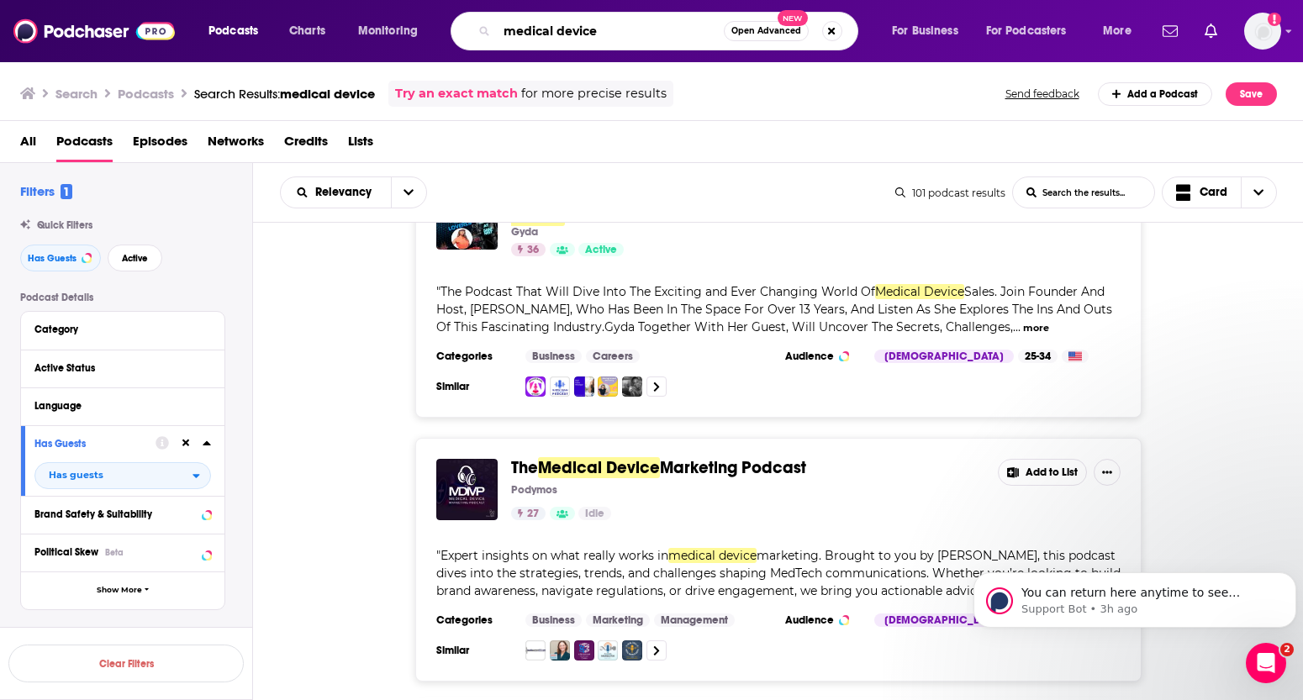
drag, startPoint x: 601, startPoint y: 39, endPoint x: 456, endPoint y: 29, distance: 145.7
click at [456, 29] on div "medical device Open Advanced New" at bounding box center [655, 31] width 408 height 39
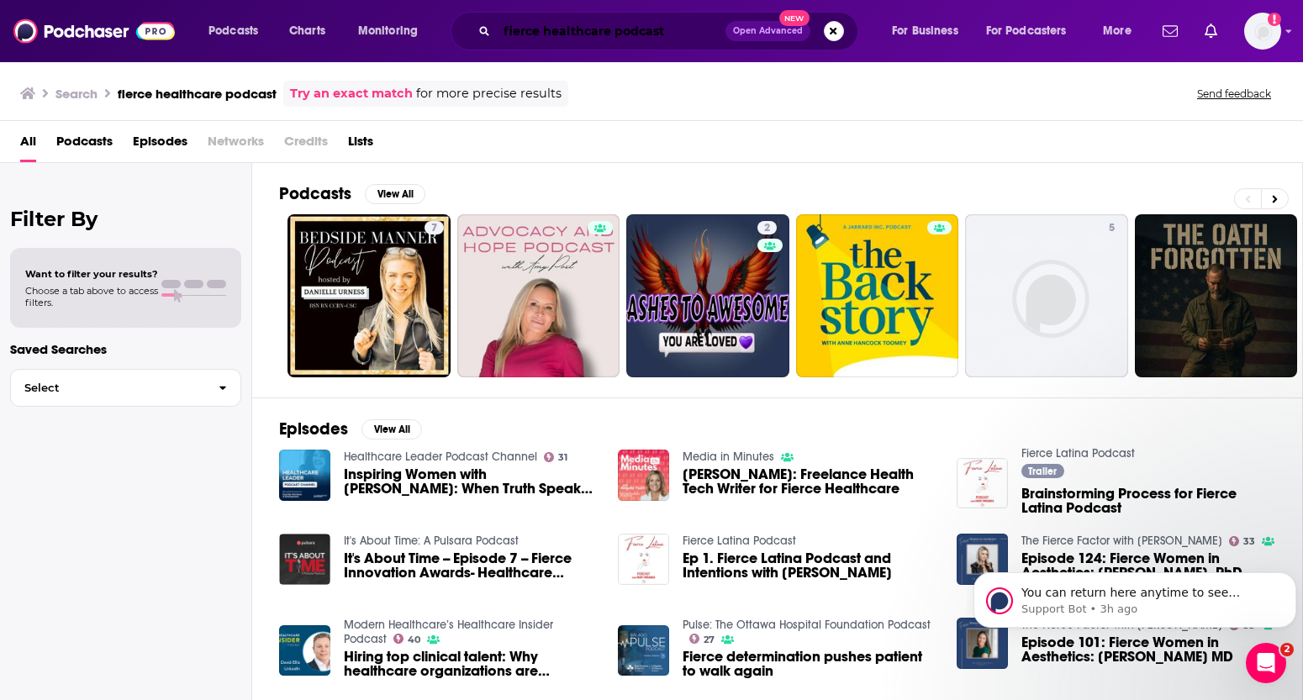
click at [547, 22] on input "fierce healthcare podcast" at bounding box center [611, 31] width 229 height 27
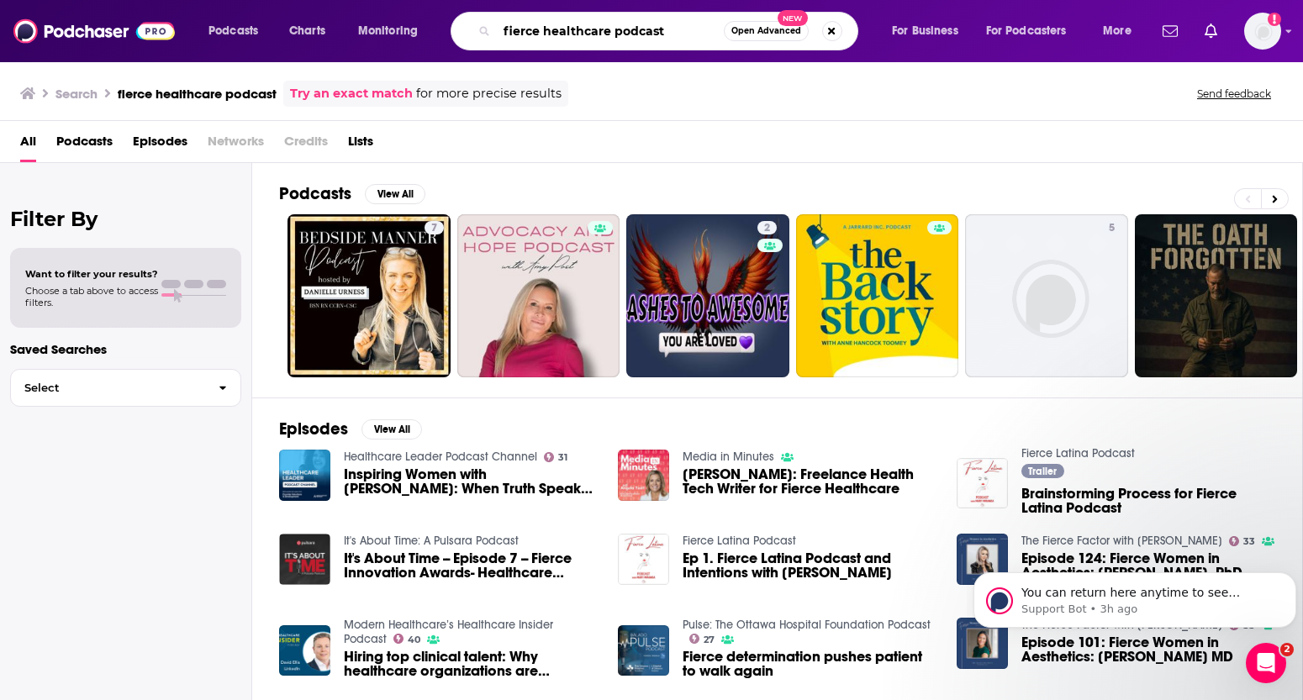
click at [547, 22] on input "fierce healthcare podcast" at bounding box center [610, 31] width 227 height 27
paste input "Podnosis:"
type input "Podnosis"
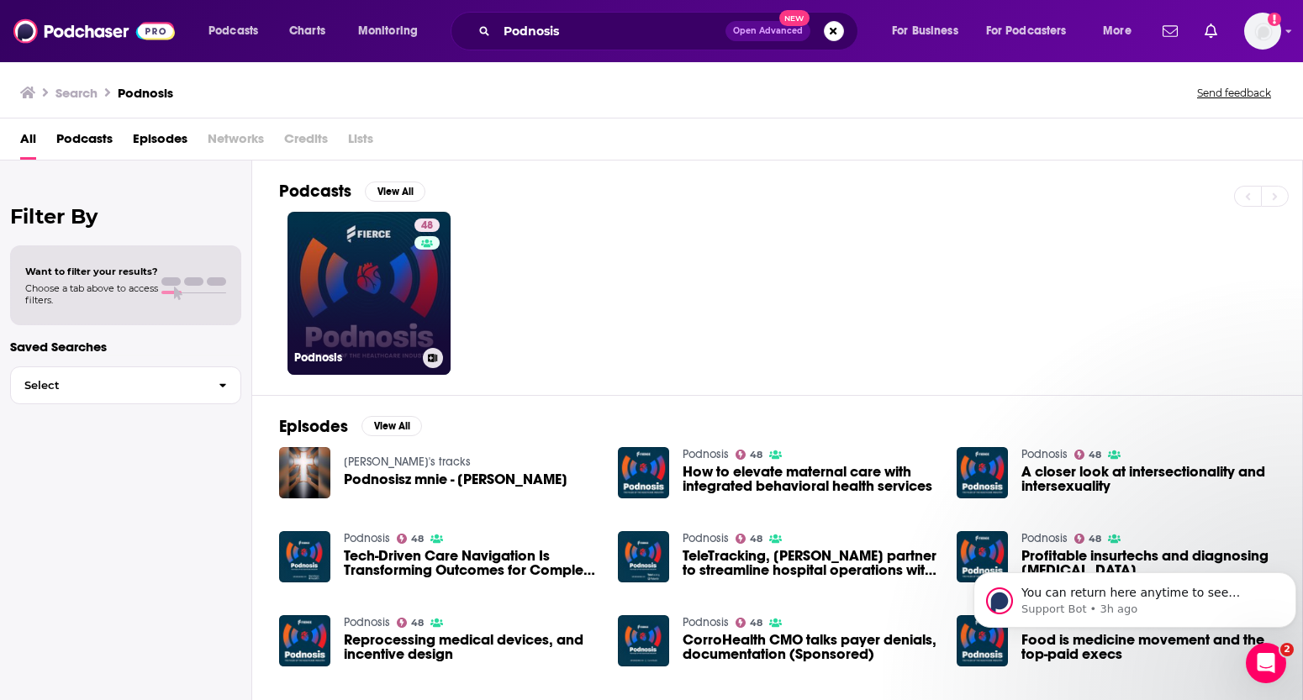
click at [411, 317] on link "48 Podnosis" at bounding box center [368, 293] width 163 height 163
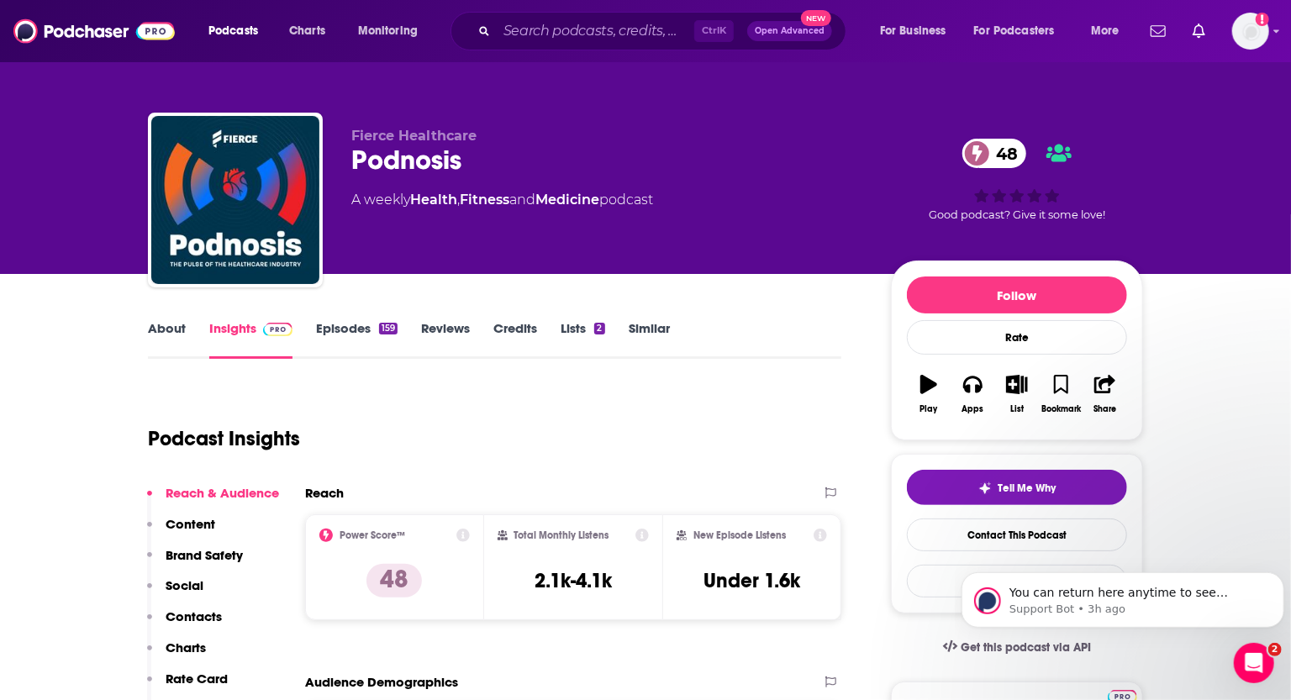
click at [352, 326] on link "Episodes 159" at bounding box center [357, 339] width 82 height 39
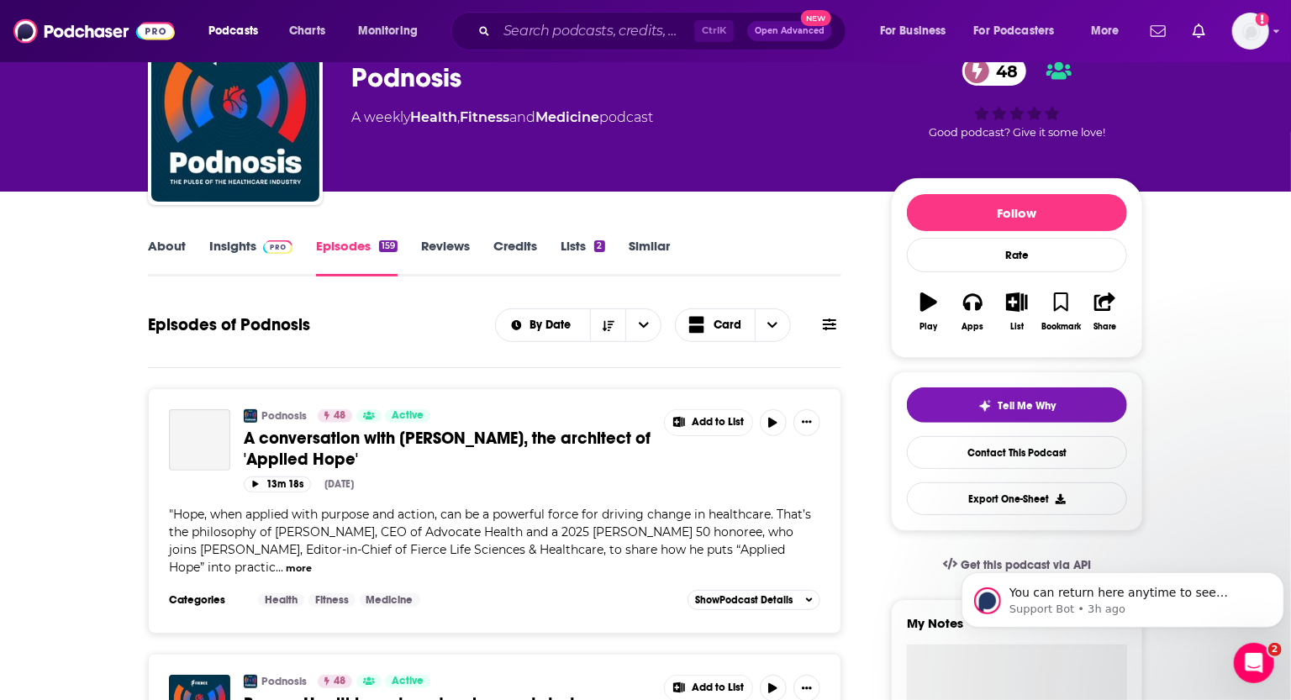
scroll to position [76, 0]
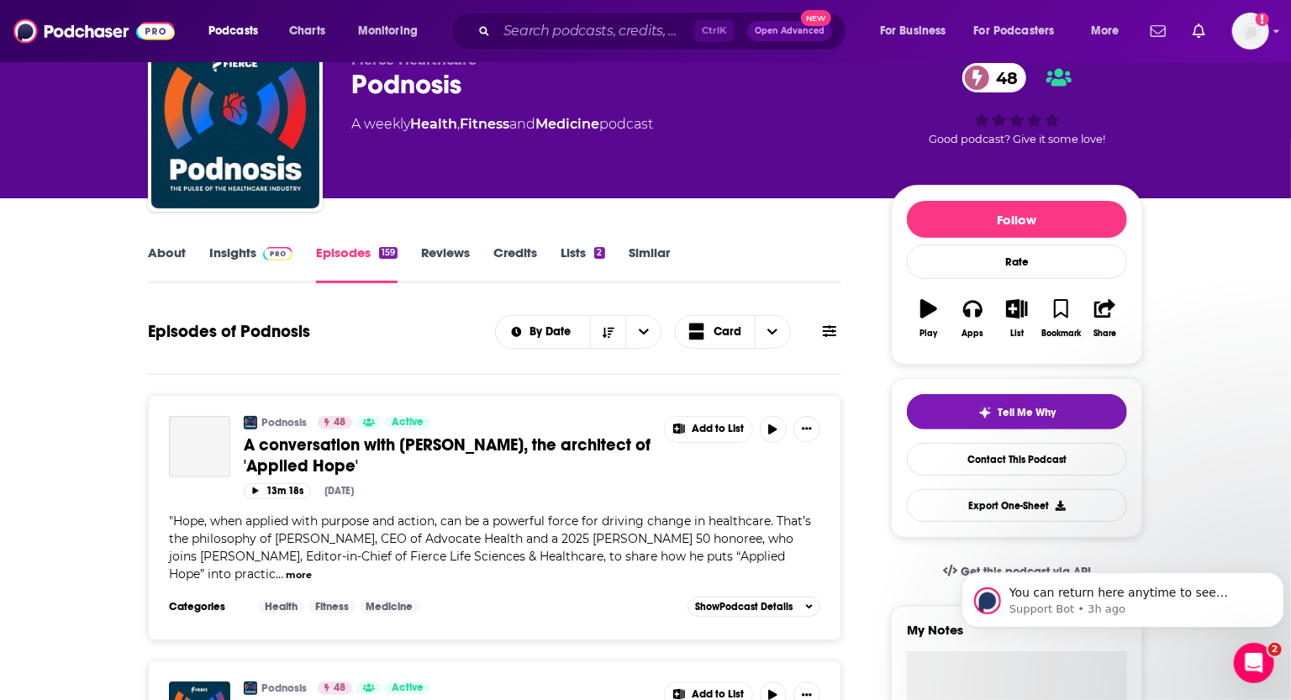
click at [209, 261] on link "Insights" at bounding box center [250, 264] width 83 height 39
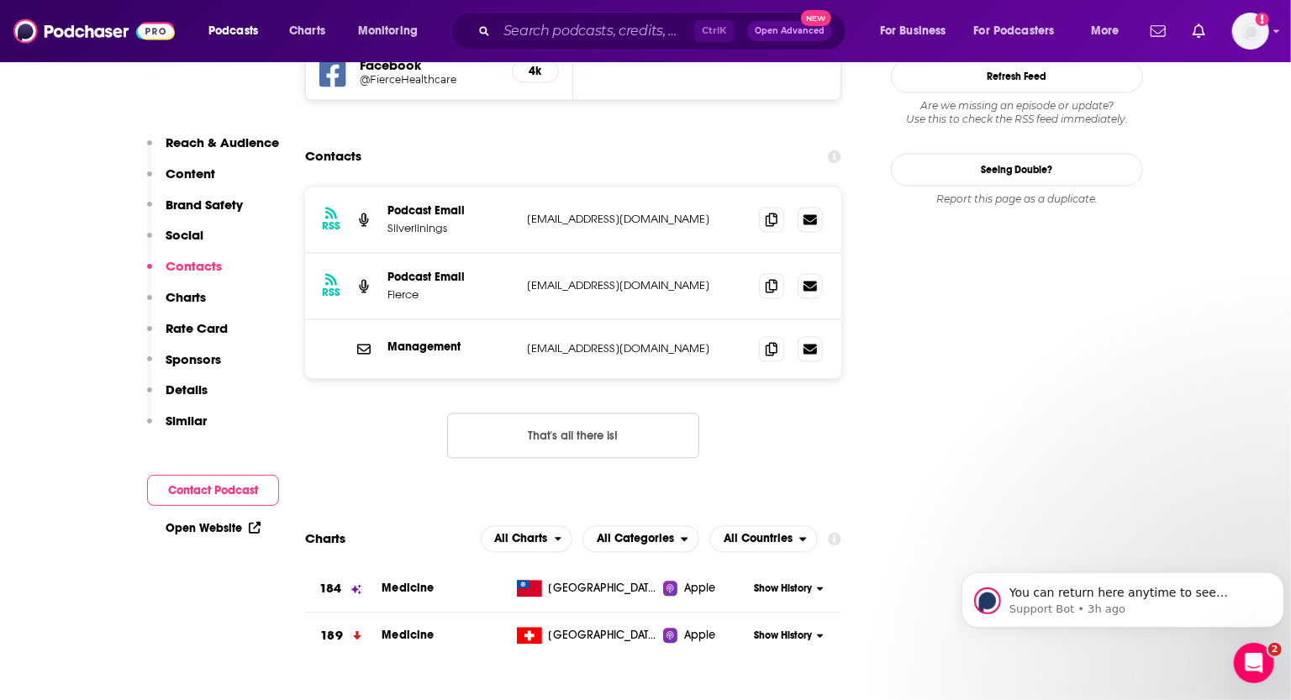
scroll to position [1757, 0]
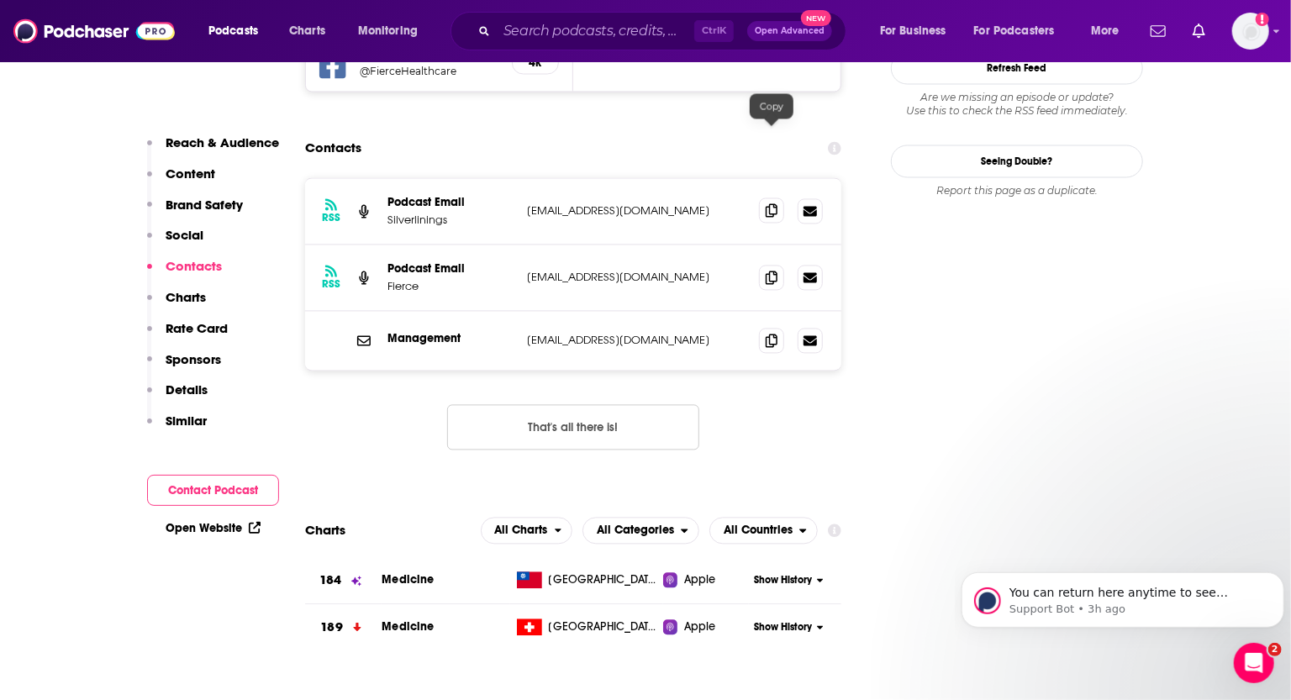
click at [714, 204] on icon at bounding box center [772, 210] width 12 height 13
click at [714, 265] on span at bounding box center [771, 277] width 25 height 25
click at [714, 328] on span at bounding box center [771, 340] width 25 height 25
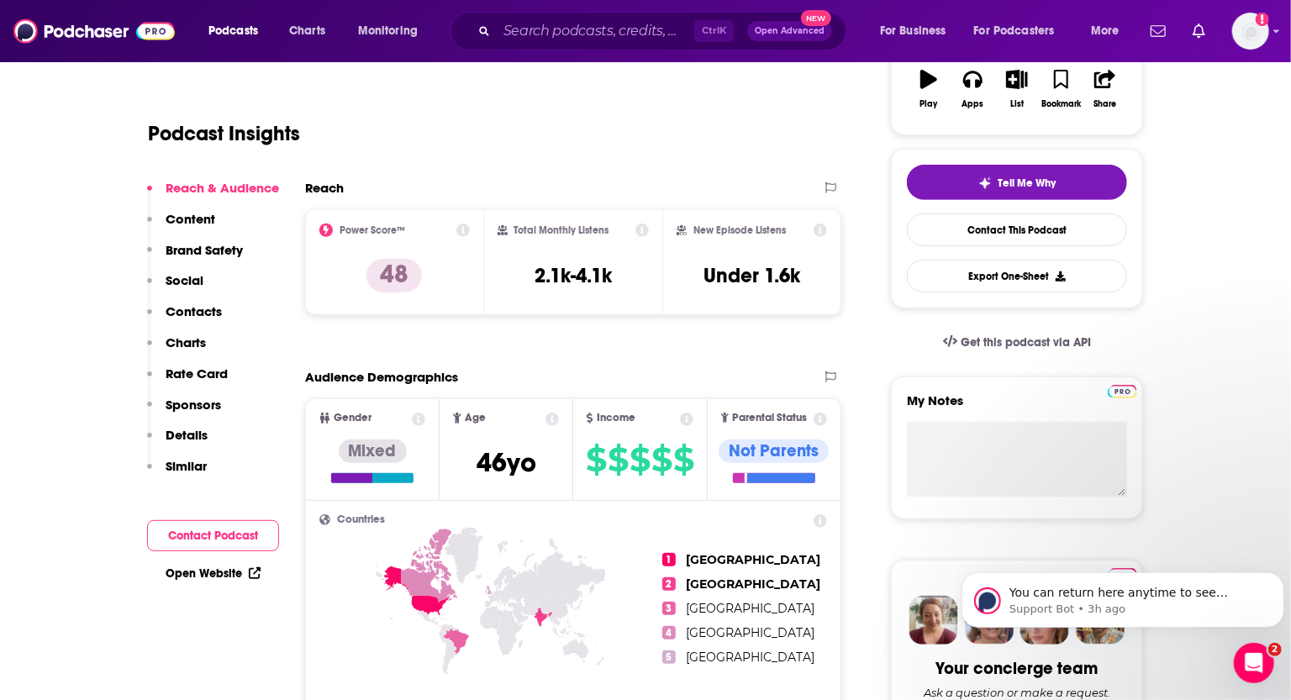
scroll to position [0, 0]
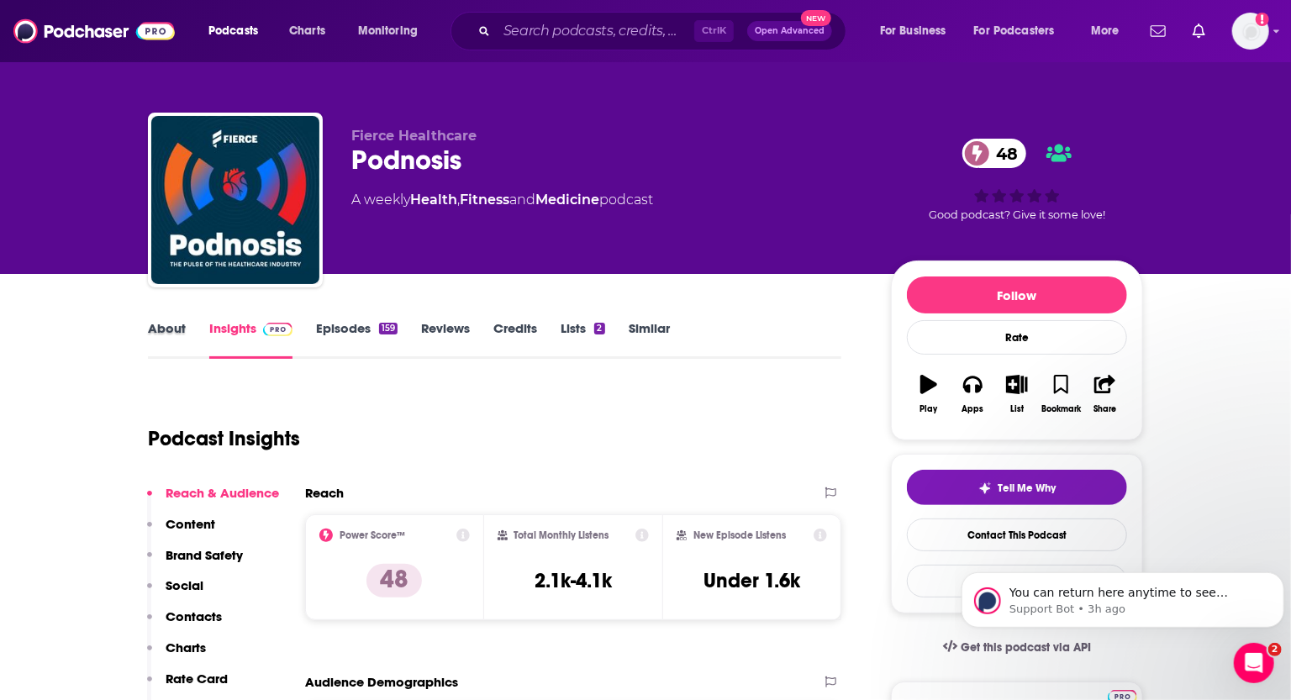
click at [185, 320] on div "About" at bounding box center [178, 339] width 61 height 39
click at [179, 330] on link "About" at bounding box center [167, 339] width 38 height 39
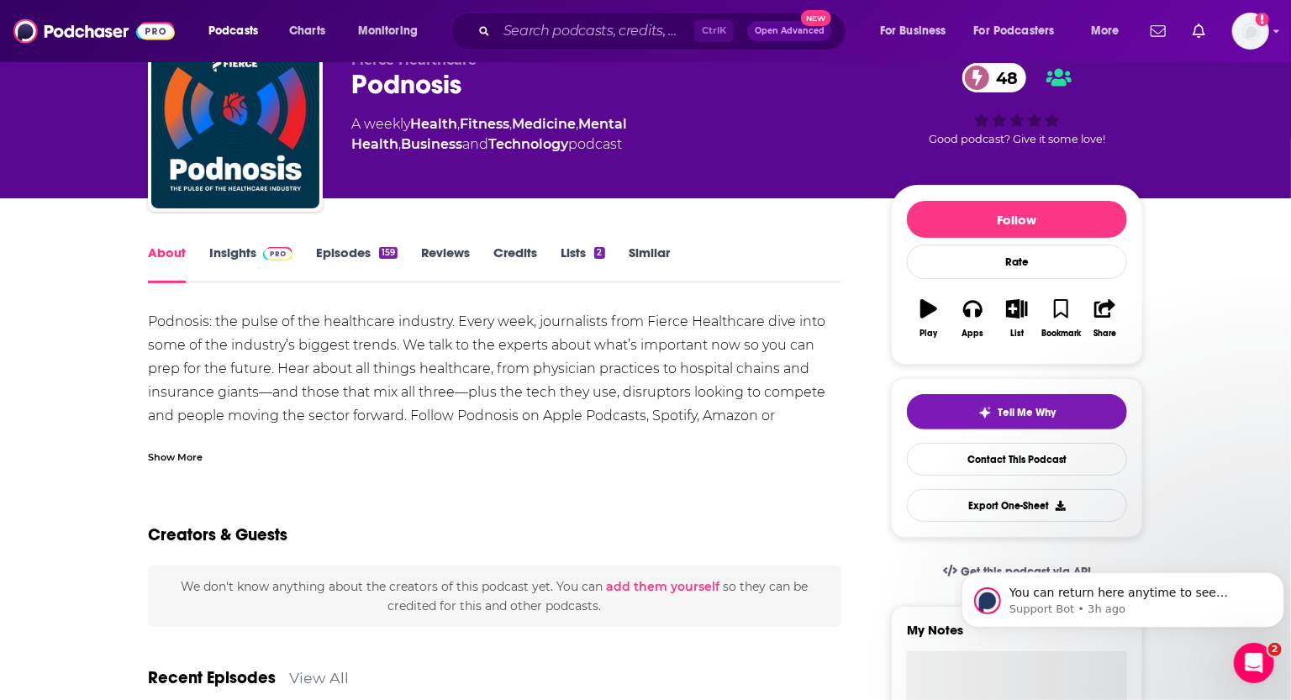
scroll to position [76, 0]
click at [173, 453] on div "Show More" at bounding box center [175, 456] width 55 height 16
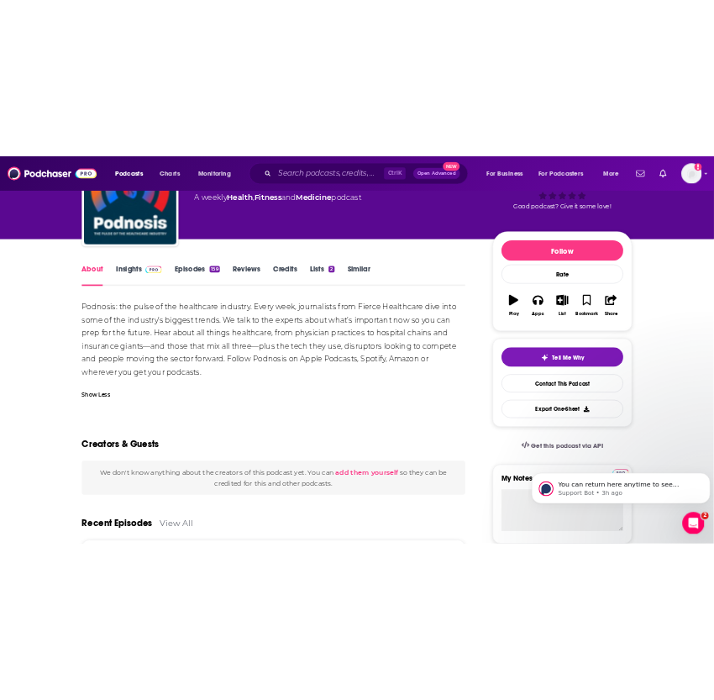
scroll to position [382, 0]
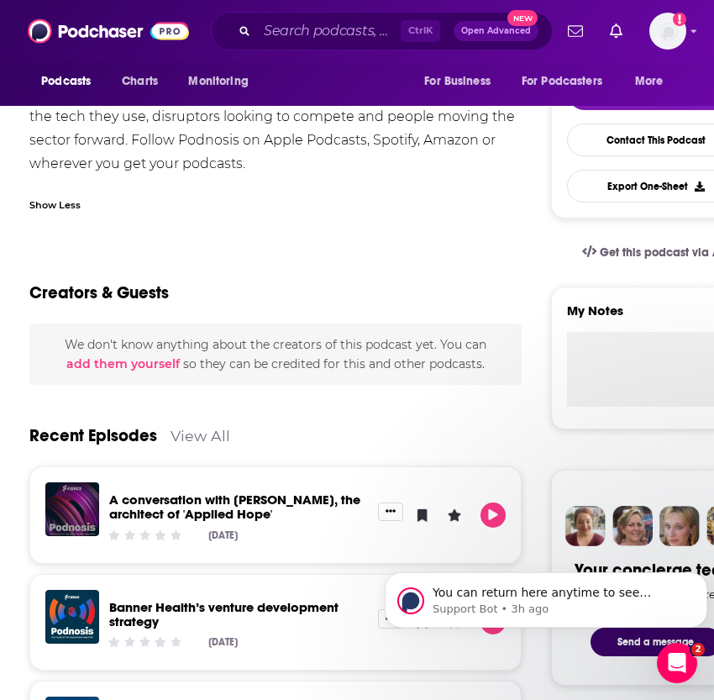
click at [280, 15] on div "Ctrl K Open Advanced New" at bounding box center [382, 31] width 342 height 39
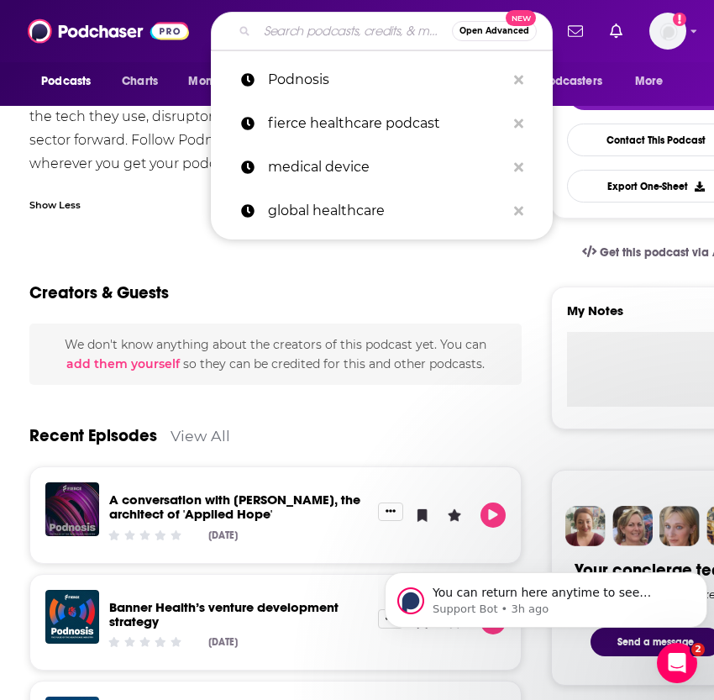
click at [285, 18] on input "Search podcasts, credits, & more..." at bounding box center [354, 31] width 195 height 27
paste input "Maternal Health Innovation"
type input "Maternal Health Innovation"
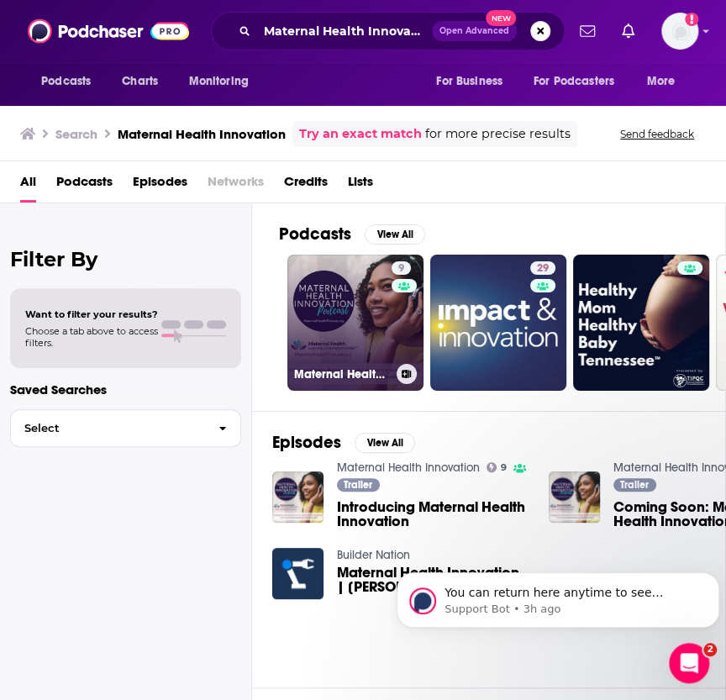
click at [336, 308] on link "9 Maternal Health Innovation" at bounding box center [355, 323] width 136 height 136
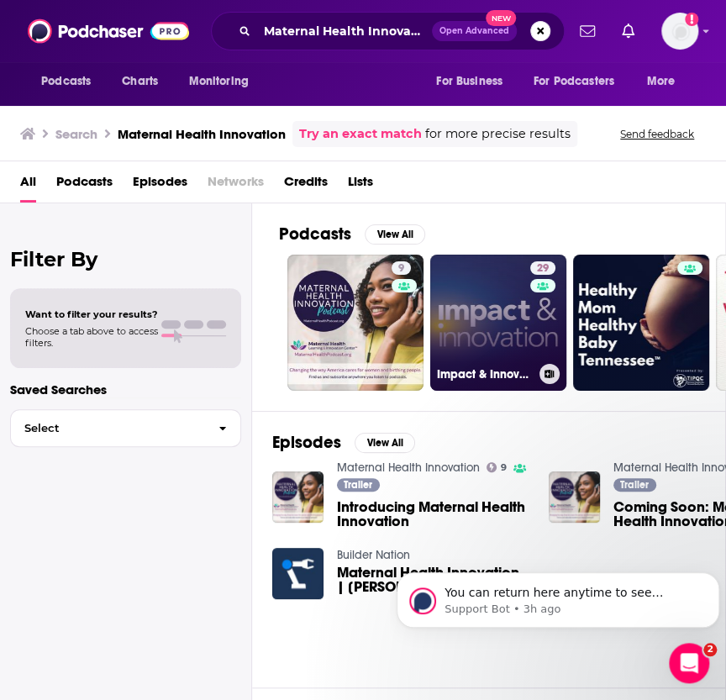
click at [470, 274] on link "29 Impact & Innovation" at bounding box center [498, 323] width 136 height 136
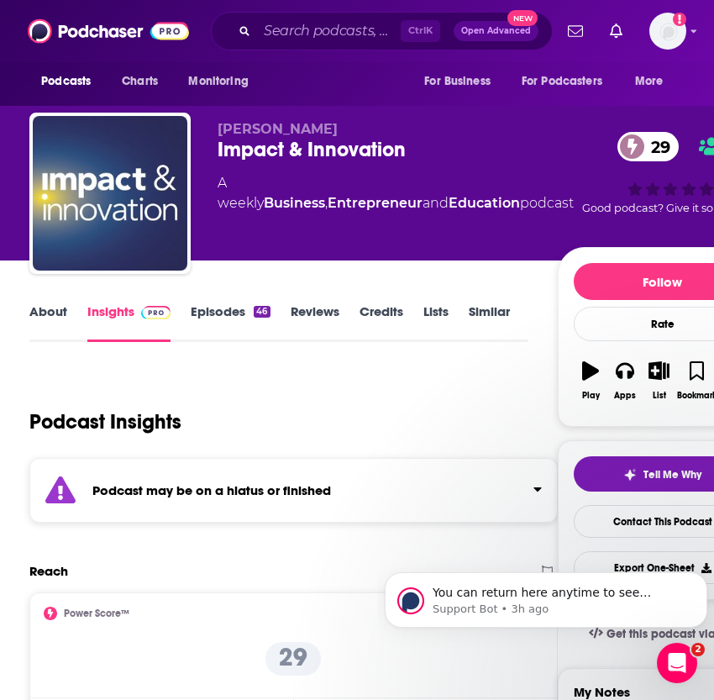
click at [58, 316] on link "About" at bounding box center [48, 322] width 38 height 39
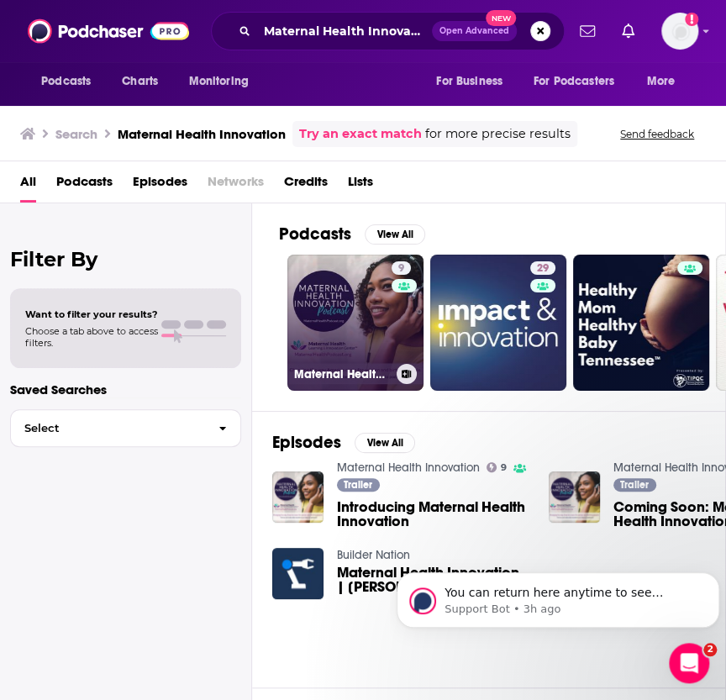
click at [323, 287] on link "9 Maternal Health Innovation" at bounding box center [355, 323] width 136 height 136
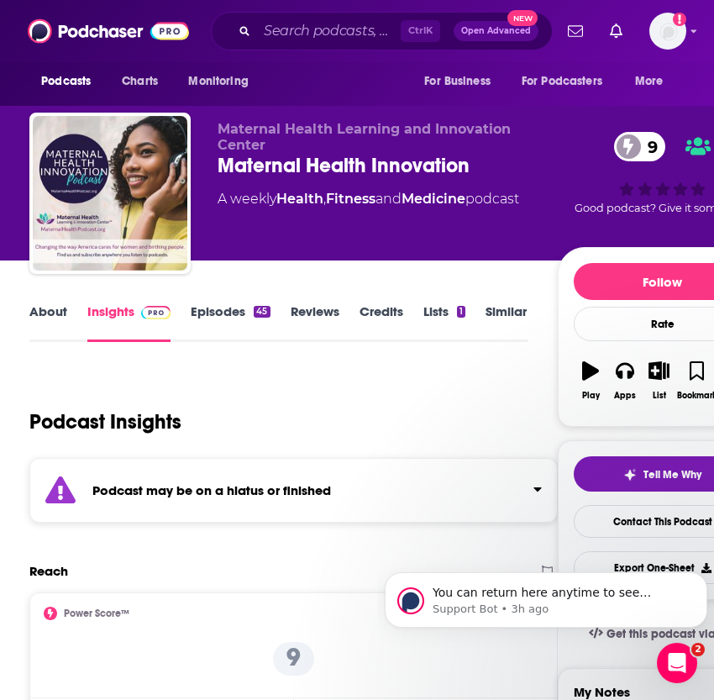
click at [61, 316] on link "About" at bounding box center [48, 322] width 38 height 39
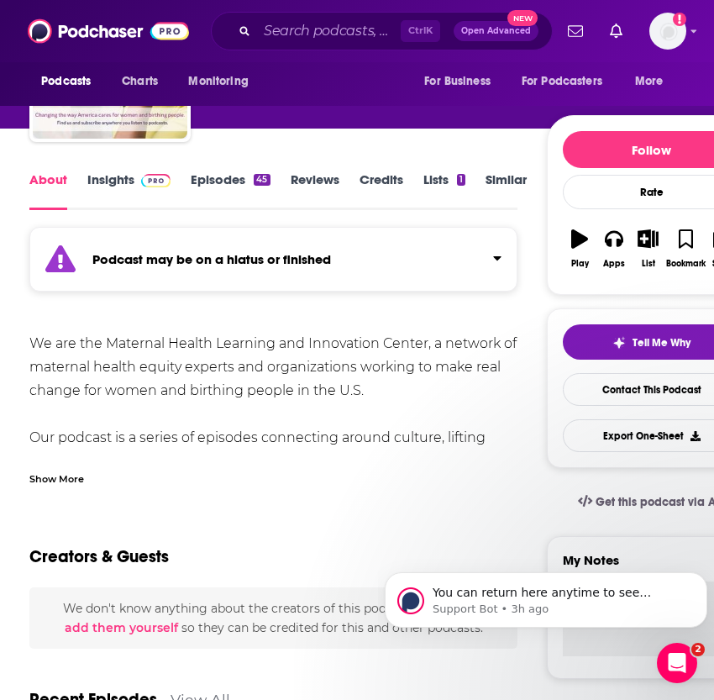
scroll to position [152, 0]
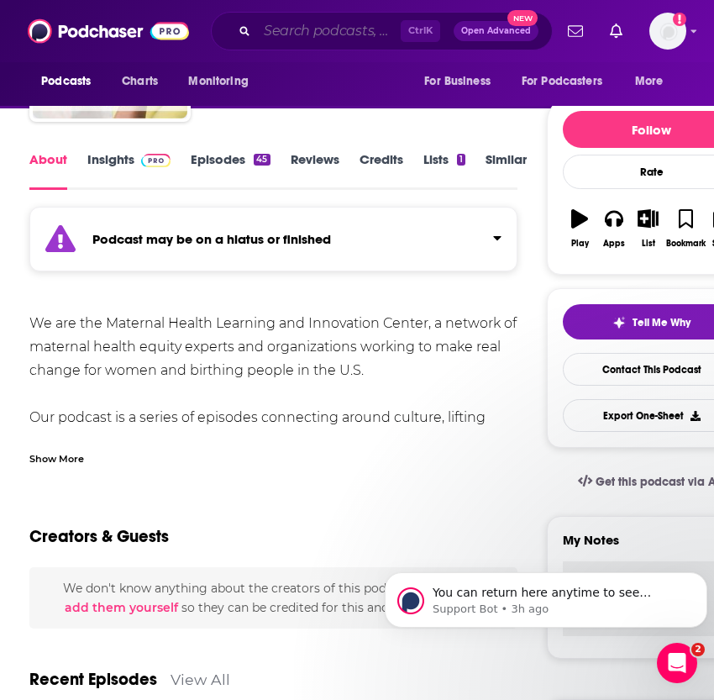
click at [328, 29] on input "Search podcasts, credits, & more..." at bounding box center [329, 31] width 144 height 27
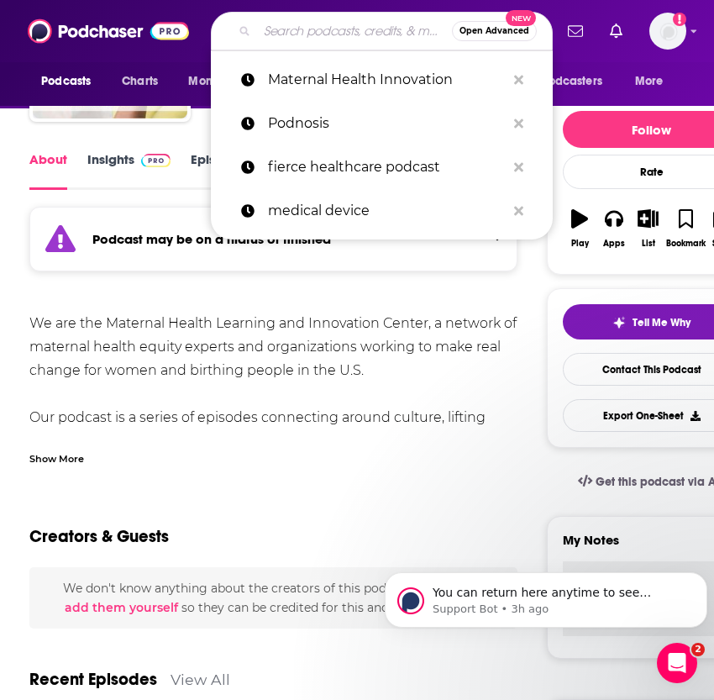
paste input "The MEternal Podcas"
type input "The MEternal Podcas"
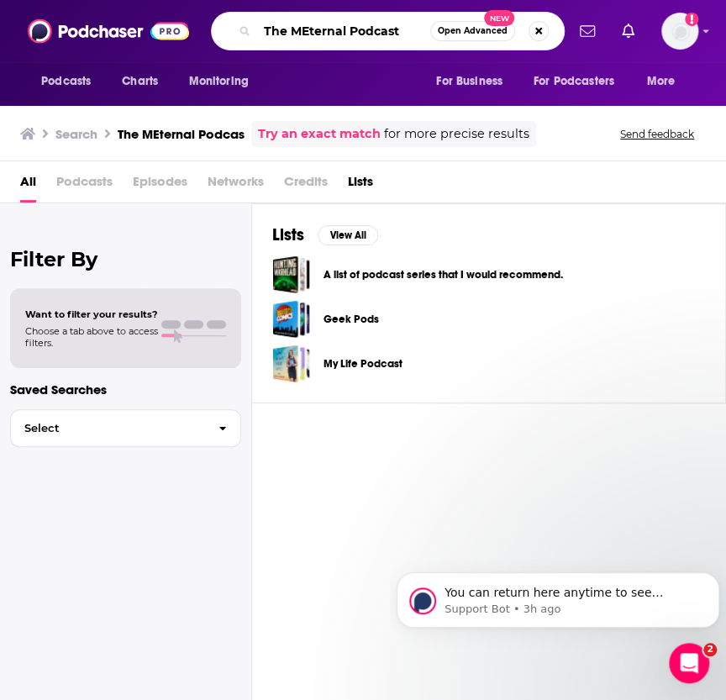
type input "The MEternal Podcast"
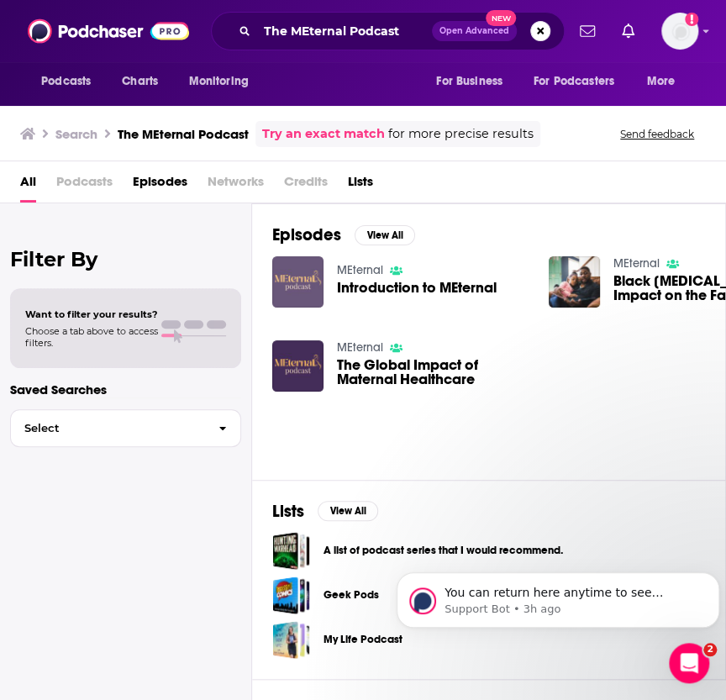
click at [316, 277] on img "Introduction to MEternal" at bounding box center [297, 281] width 51 height 51
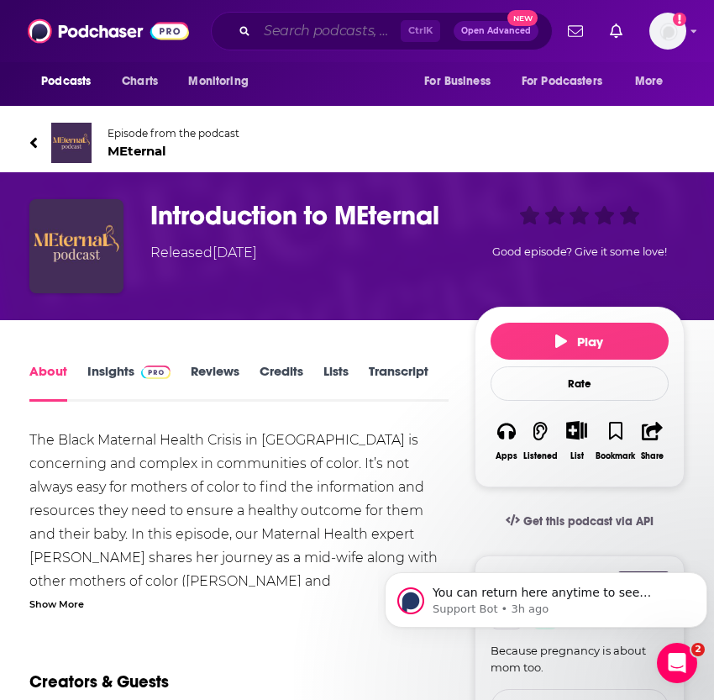
click at [297, 28] on input "Search podcasts, credits, & more..." at bounding box center [329, 31] width 144 height 27
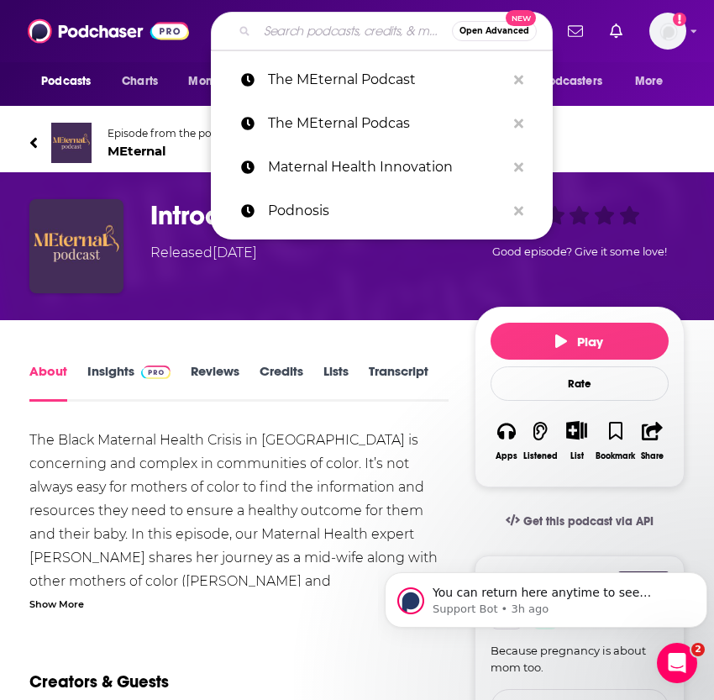
paste input "Core Ultrasound Podcast"
type input "Core Ultrasound Podcast"
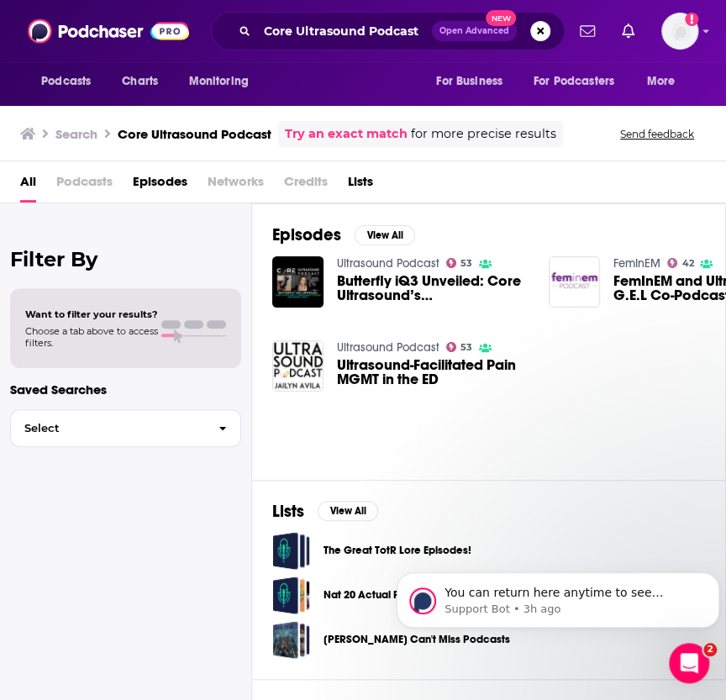
click at [672, 282] on span "FemInEM and Ultrasound G.E.L Co-Podcast Episode" at bounding box center [710, 288] width 192 height 29
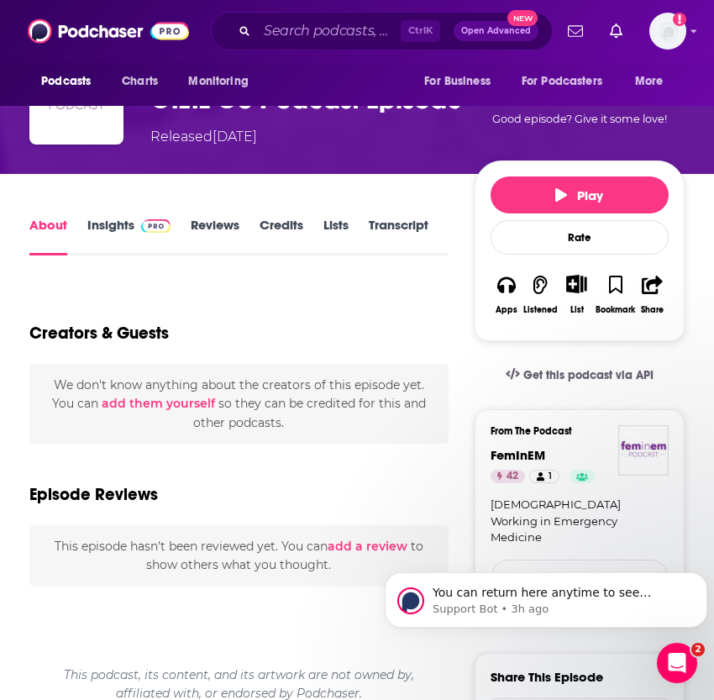
scroll to position [152, 0]
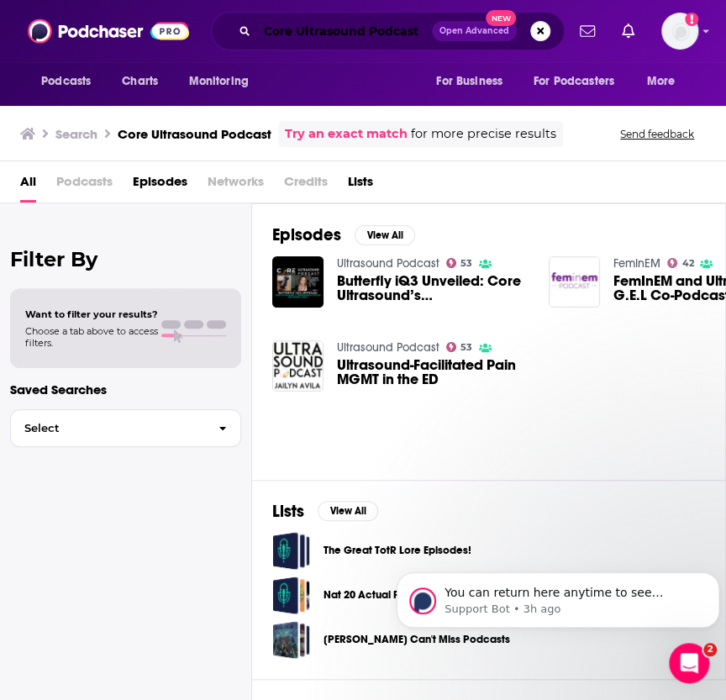
click at [345, 37] on input "Core Ultrasound Podcast" at bounding box center [344, 31] width 175 height 27
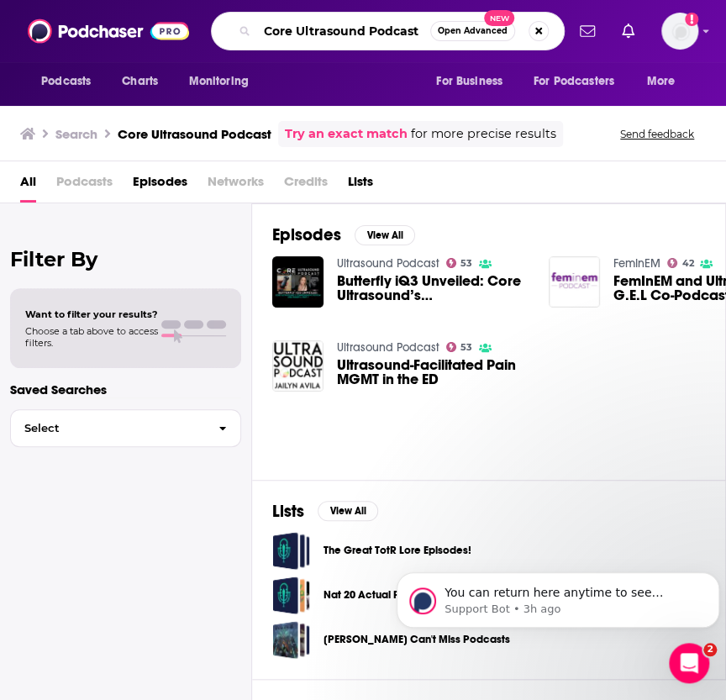
click at [395, 31] on input "Core Ultrasound Podcast" at bounding box center [343, 31] width 173 height 27
click at [396, 31] on input "Core Ultrasound Podcast" at bounding box center [343, 31] width 173 height 27
type input "ultrasound"
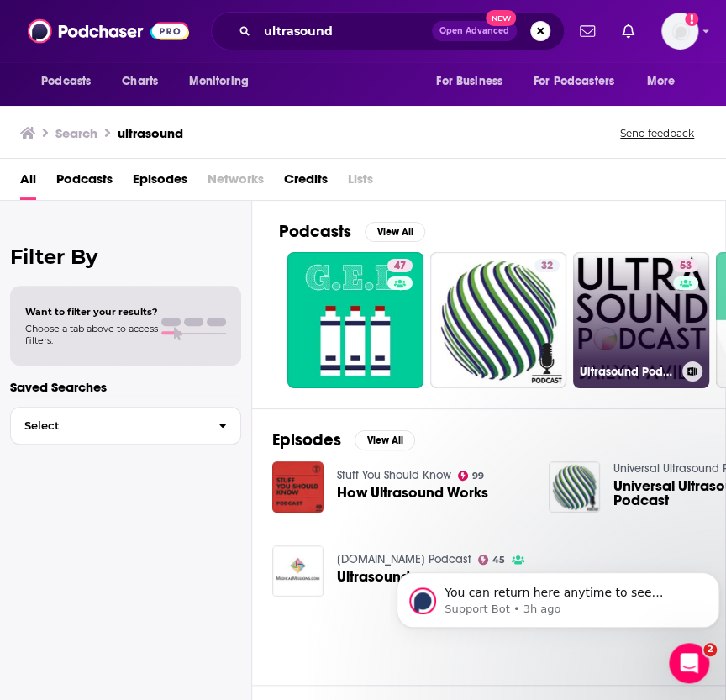
click at [612, 269] on link "53 Ultrasound Podcast" at bounding box center [641, 320] width 136 height 136
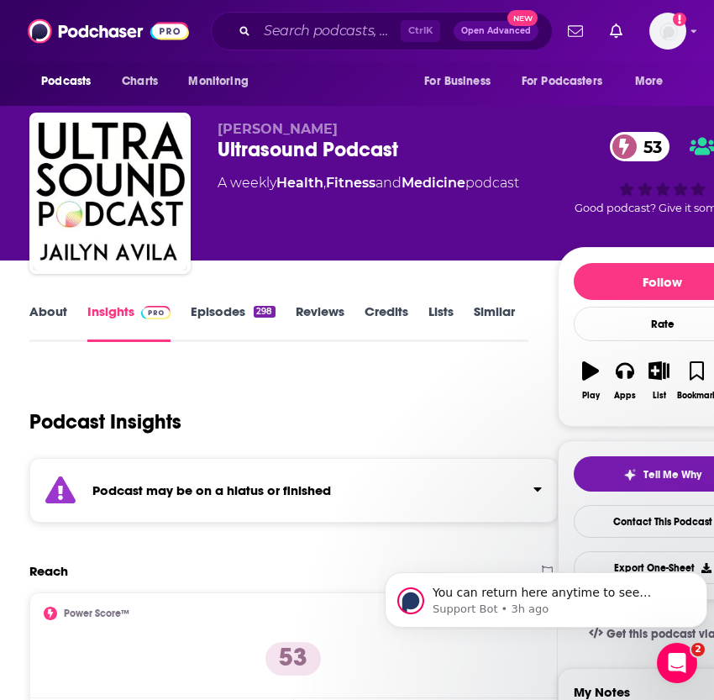
click at [45, 309] on link "About" at bounding box center [48, 322] width 38 height 39
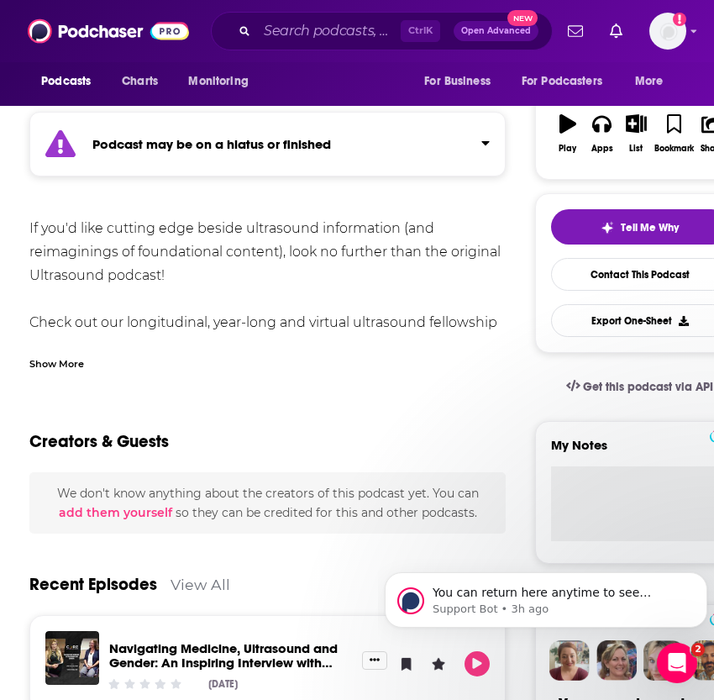
scroll to position [305, 0]
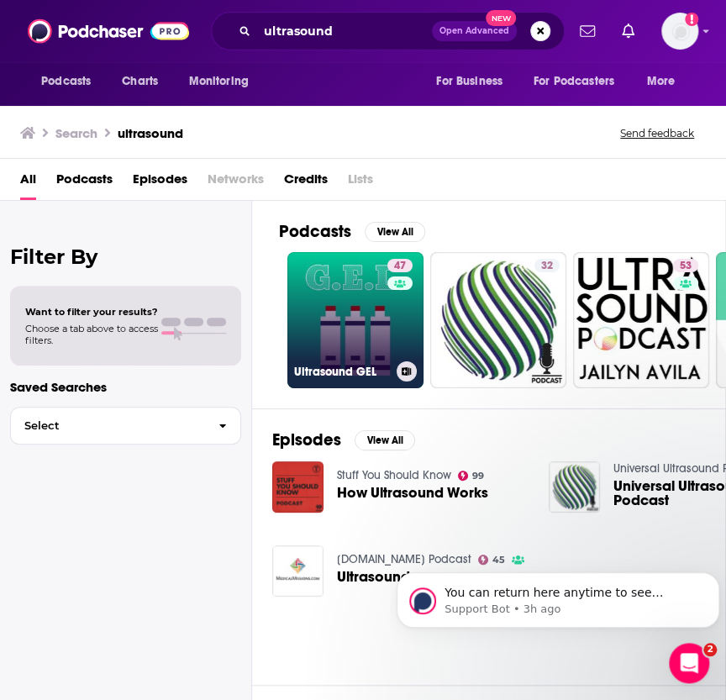
click at [348, 303] on link "47 Ultrasound GEL" at bounding box center [355, 320] width 136 height 136
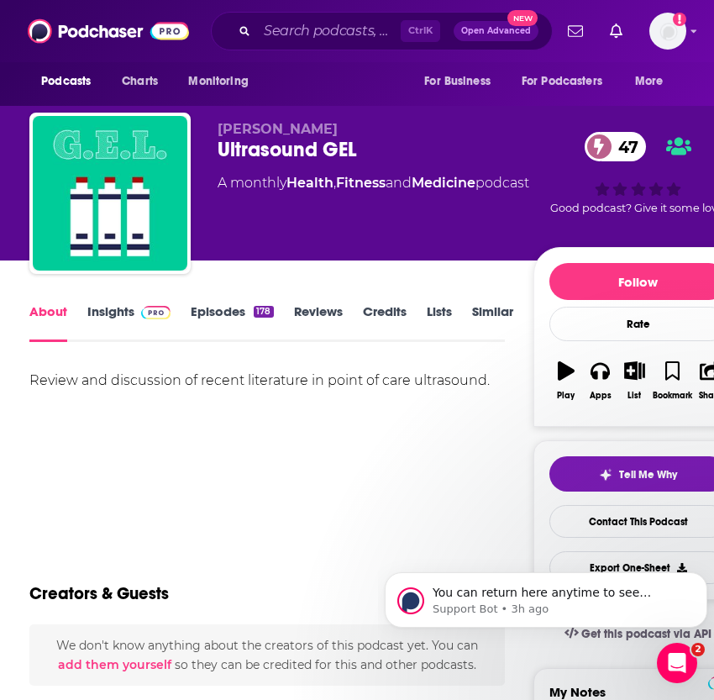
click at [298, 432] on div "Review and discussion of recent literature in point of care ultrasound." at bounding box center [266, 428] width 475 height 118
click at [131, 315] on link "Insights" at bounding box center [128, 322] width 83 height 39
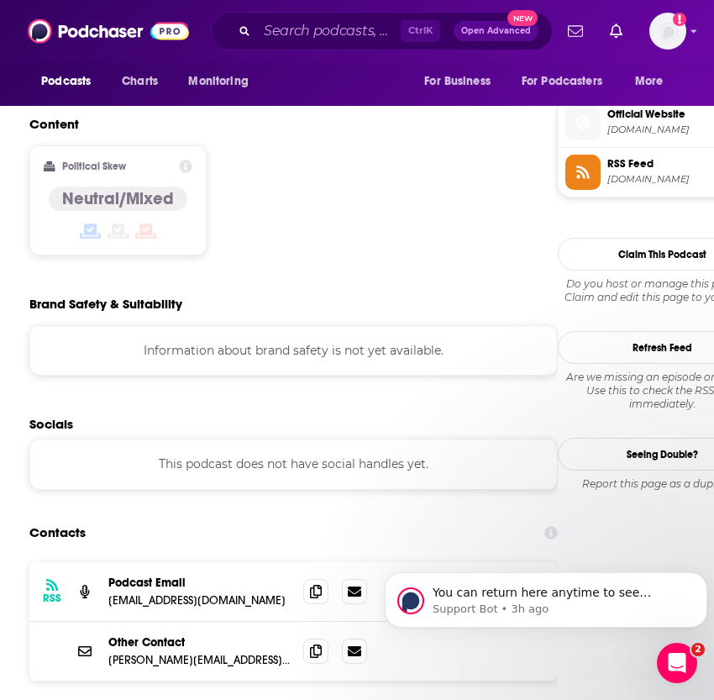
scroll to position [1375, 0]
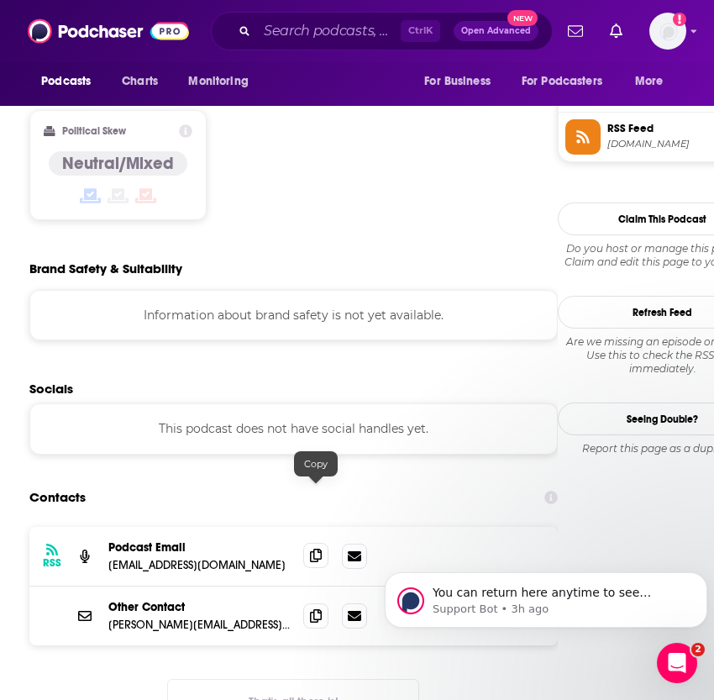
click at [313, 549] on icon at bounding box center [316, 555] width 12 height 13
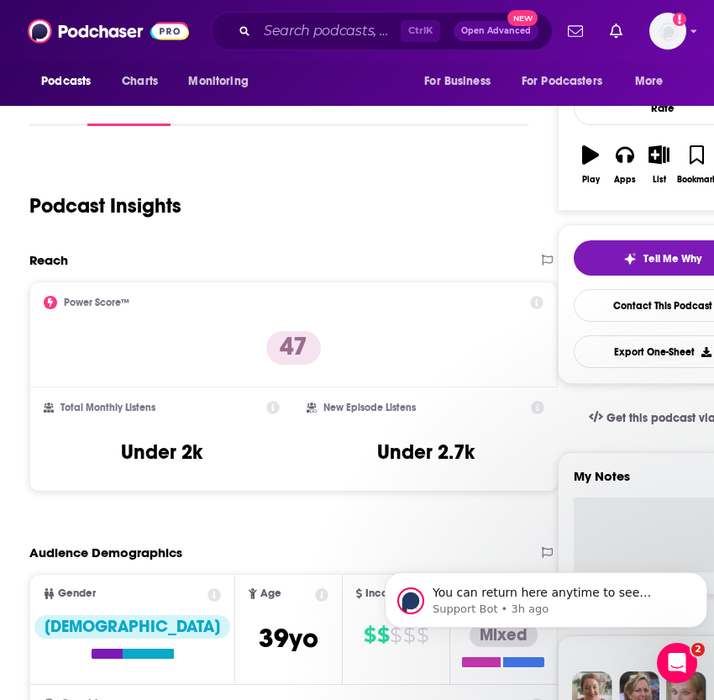
scroll to position [0, 0]
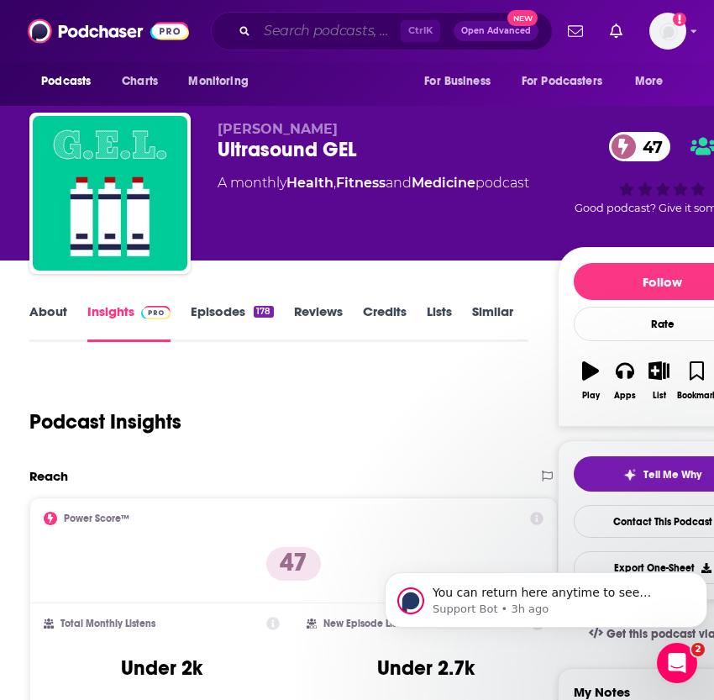
click at [291, 36] on input "Search podcasts, credits, & more..." at bounding box center [329, 31] width 144 height 27
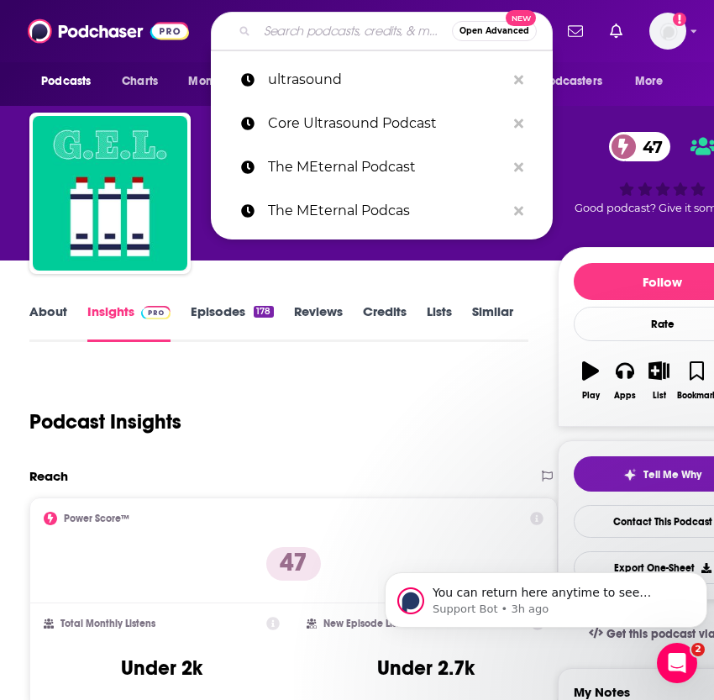
paste input "Talking Global Maternal & Child Health"
type input "Talking Global Maternal & Child Health"
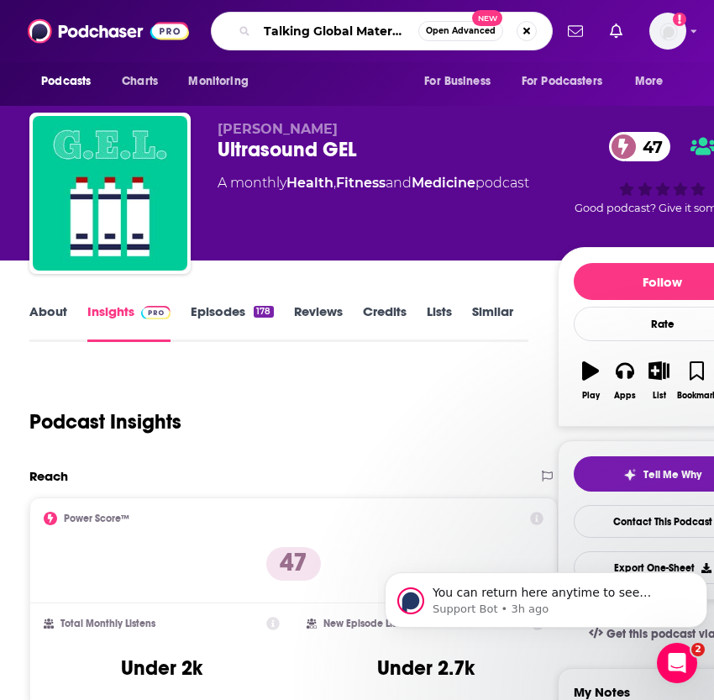
scroll to position [0, 90]
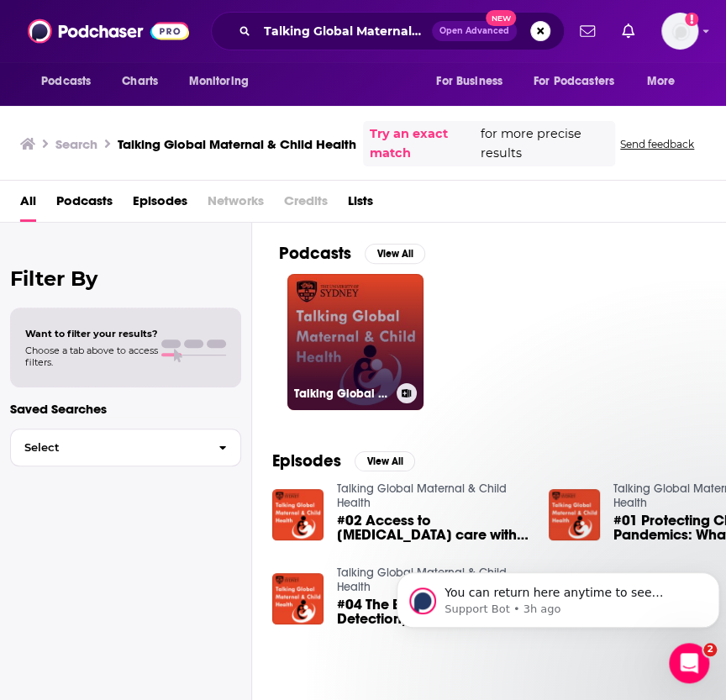
click at [336, 308] on link "Talking Global Maternal & Child Health" at bounding box center [355, 342] width 136 height 136
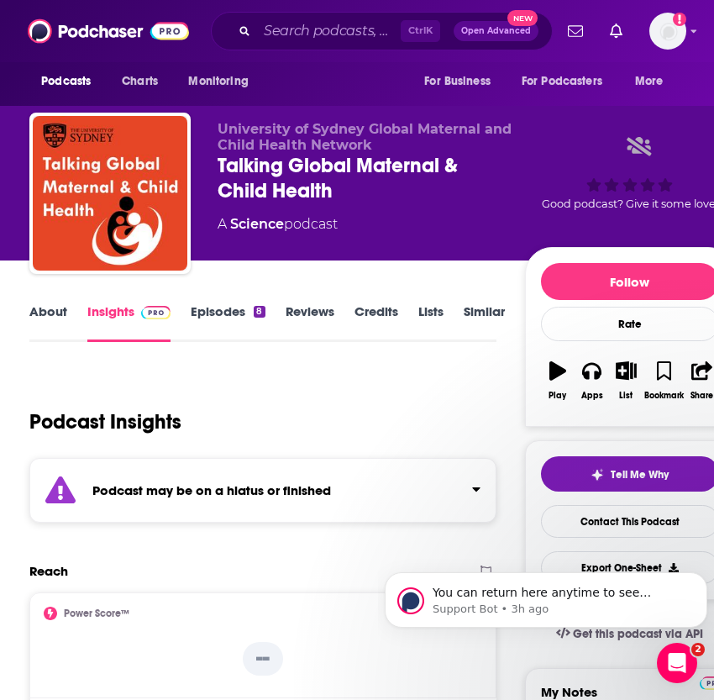
click at [294, 17] on div "Ctrl K Open Advanced New" at bounding box center [382, 31] width 342 height 39
click at [293, 39] on input "Search podcasts, credits, & more..." at bounding box center [329, 31] width 144 height 27
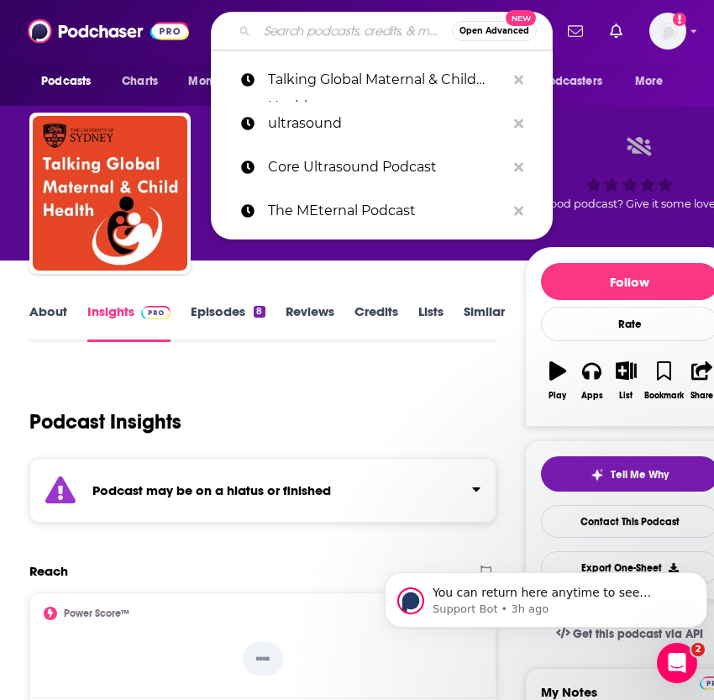
paste input "Maternal Health Innovation Podcast"
type input "Maternal Health Innovation Podcast"
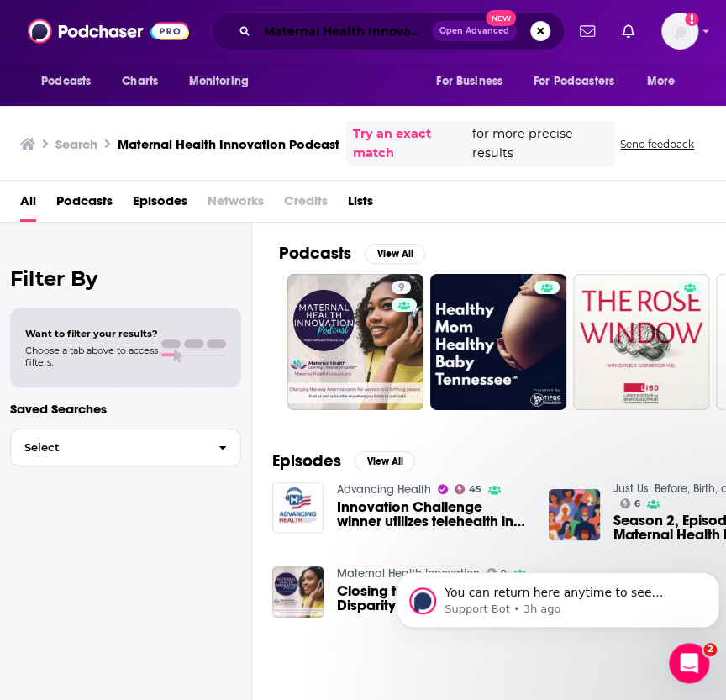
click at [282, 36] on input "Maternal Health Innovation Podcast" at bounding box center [344, 31] width 175 height 27
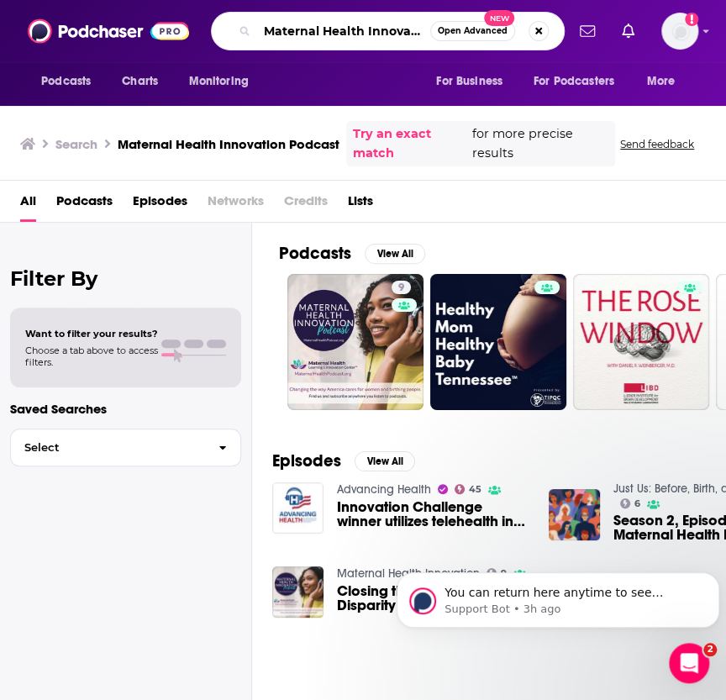
click at [282, 36] on input "Maternal Health Innovation Podcast" at bounding box center [343, 31] width 173 height 27
paste input "HealthCare UnTold"
type input "HealthCare UnTold"
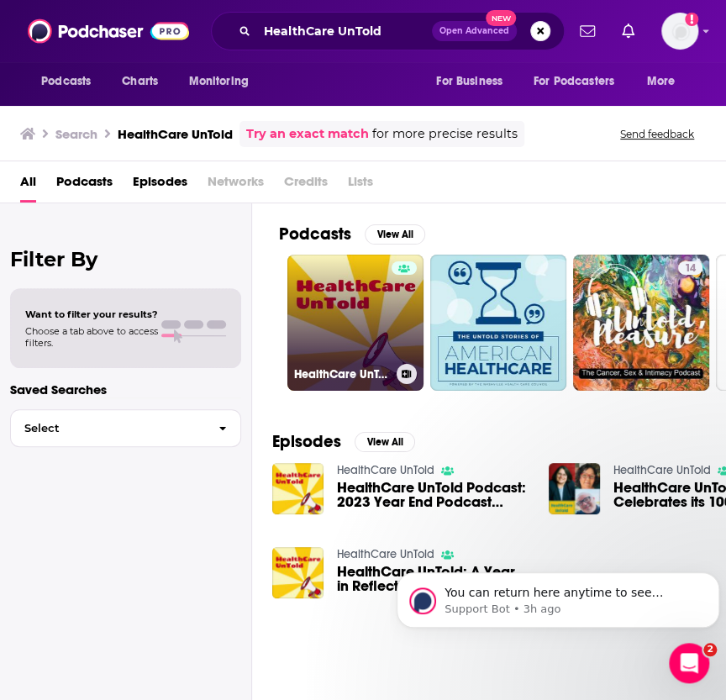
click at [387, 306] on link "HealthCare UnTold" at bounding box center [355, 323] width 136 height 136
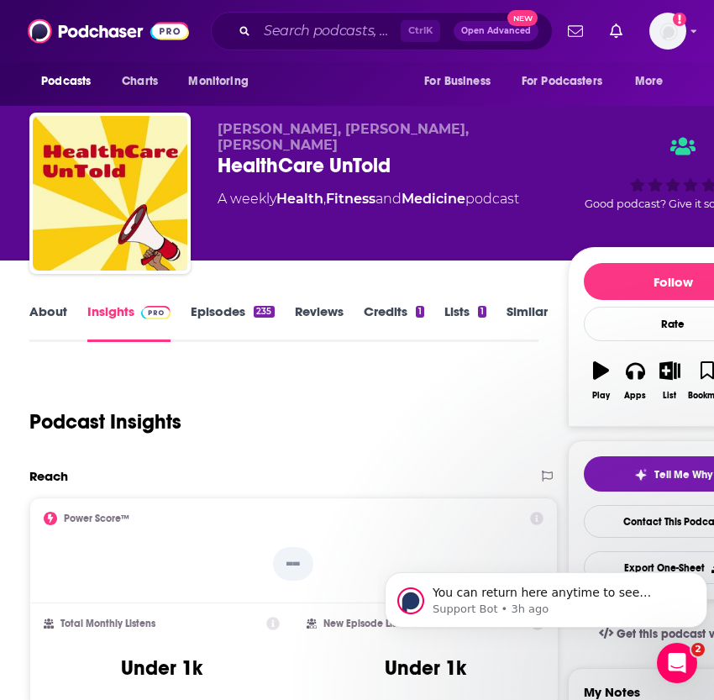
click at [55, 308] on link "About" at bounding box center [48, 322] width 38 height 39
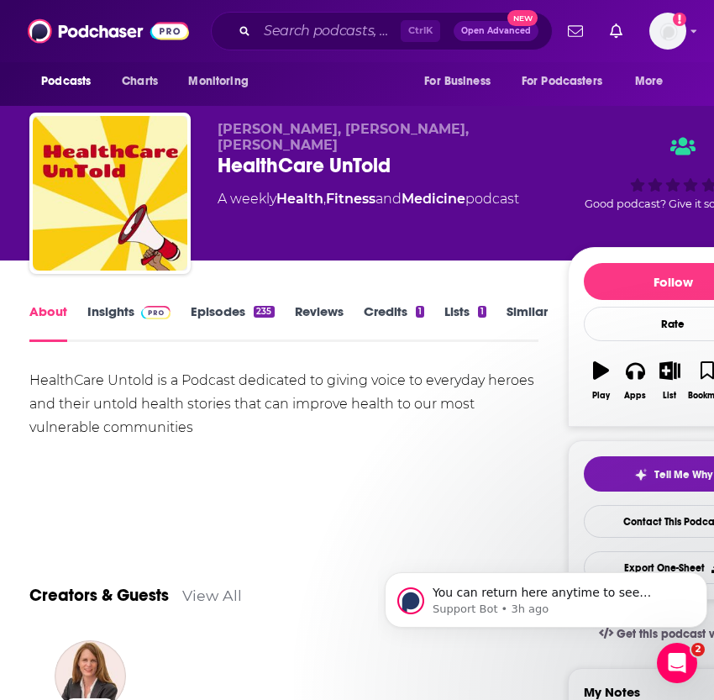
click at [196, 308] on link "Episodes 235" at bounding box center [232, 322] width 83 height 39
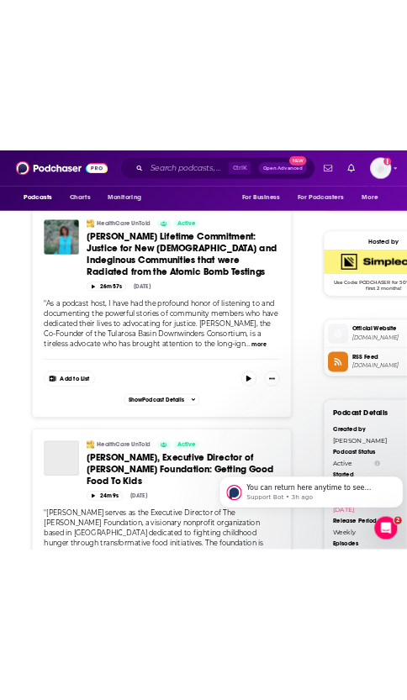
scroll to position [1224, 0]
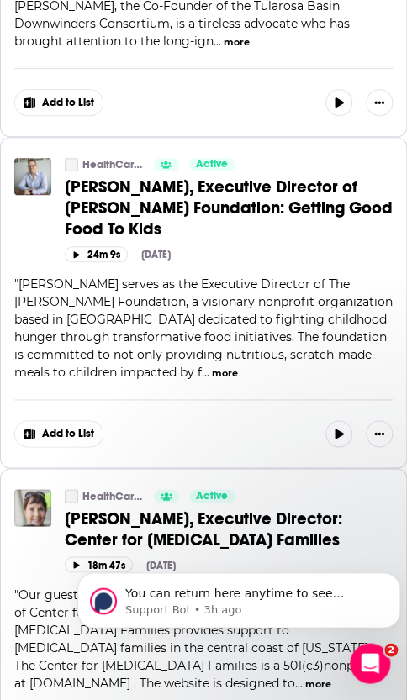
scroll to position [0, 0]
